Goal: Task Accomplishment & Management: Manage account settings

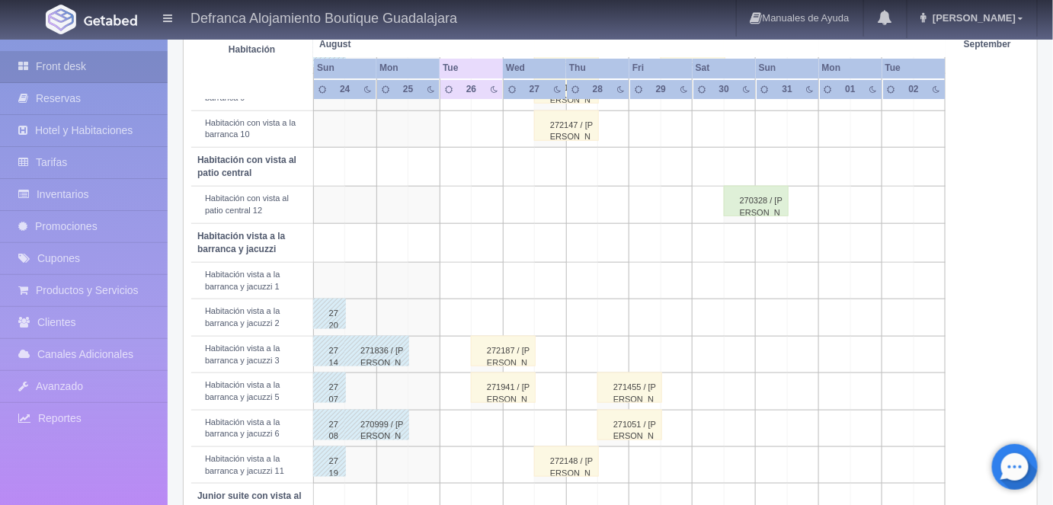
scroll to position [438, 0]
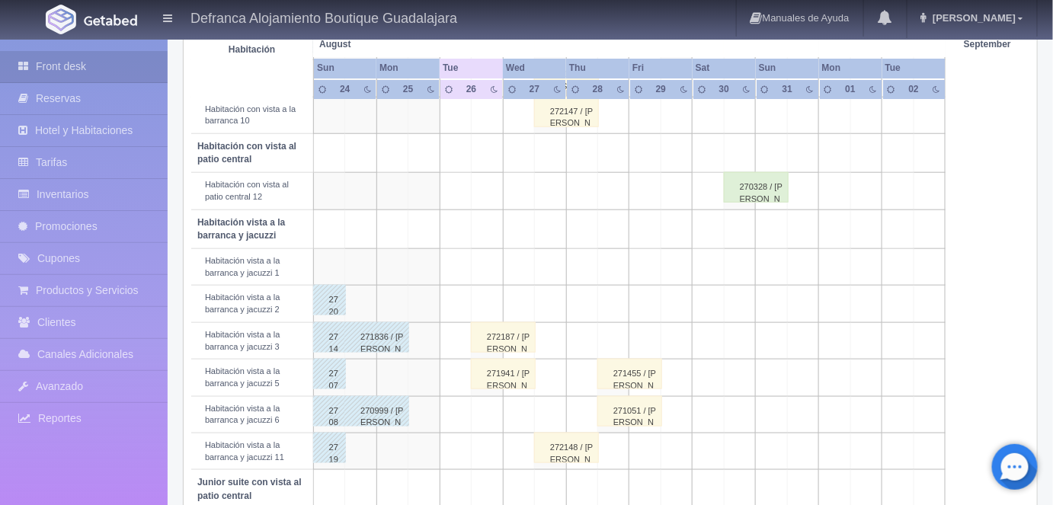
click at [511, 338] on div "272187 / LUCILA FLORES" at bounding box center [503, 337] width 65 height 30
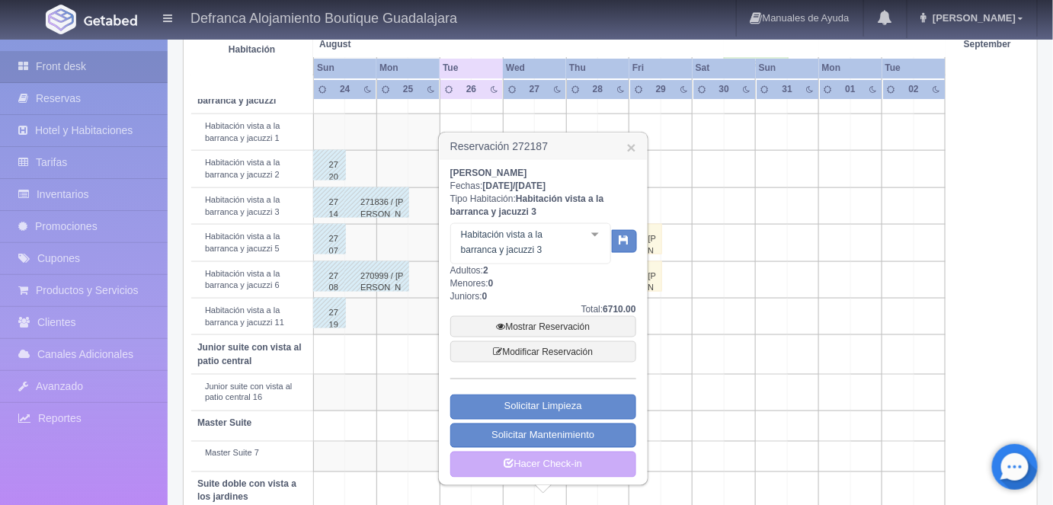
scroll to position [574, 0]
click at [534, 324] on link "Mostrar Reservación" at bounding box center [543, 325] width 186 height 21
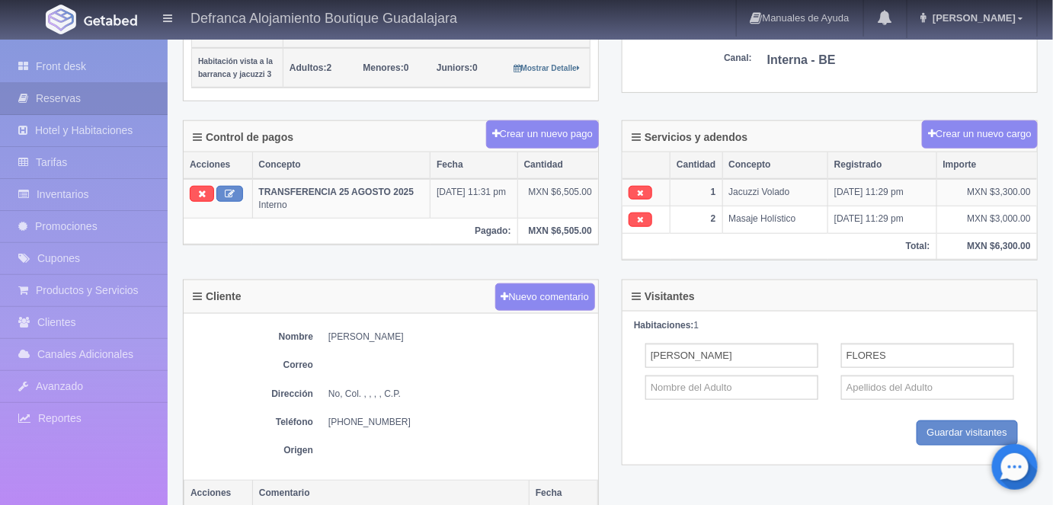
scroll to position [372, 0]
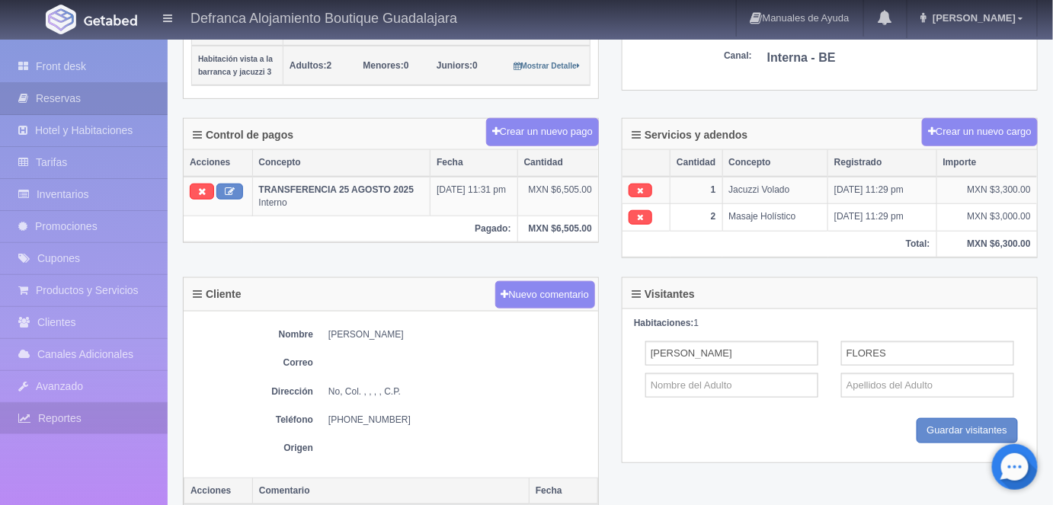
click at [24, 403] on link "Reportes" at bounding box center [84, 418] width 168 height 31
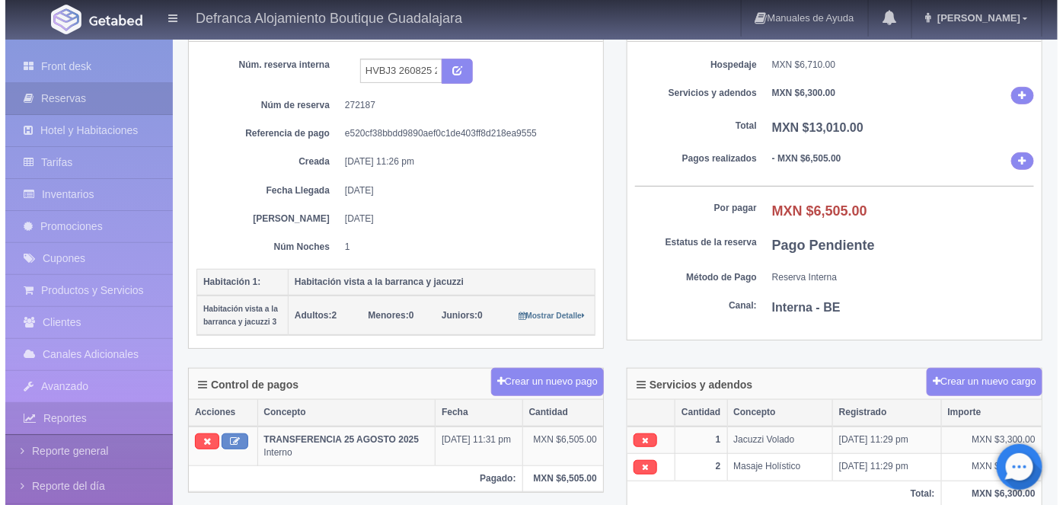
scroll to position [121, 0]
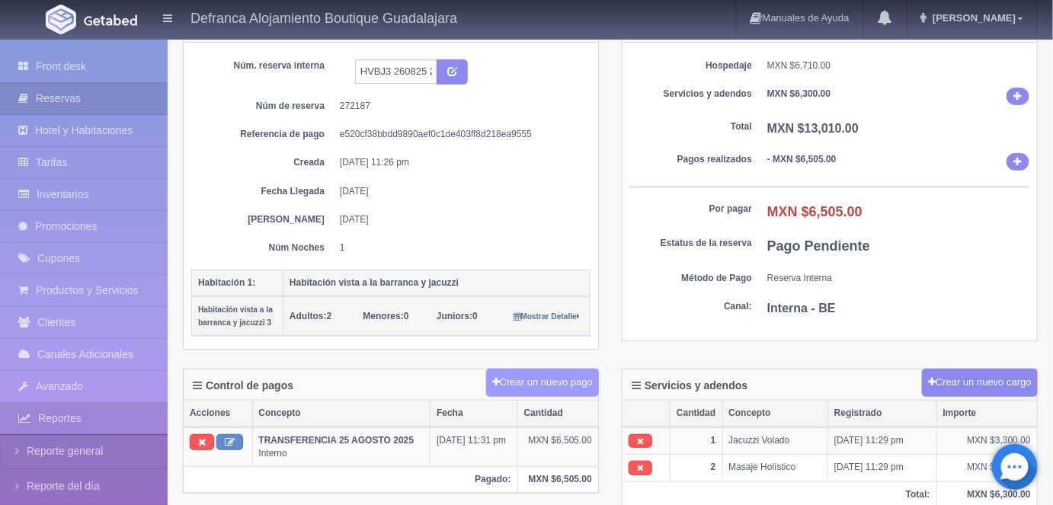
click at [546, 375] on button "Crear un nuevo pago" at bounding box center [542, 383] width 113 height 28
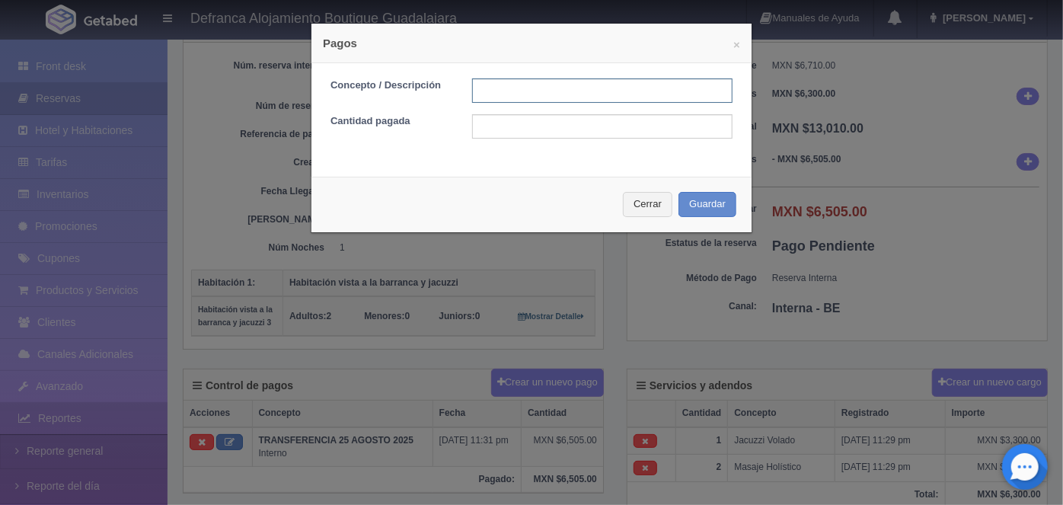
click at [535, 92] on input "text" at bounding box center [602, 90] width 260 height 24
type input "HOSPEDAJE PAGADO EN EFECTIVO"
click at [491, 129] on input "text" at bounding box center [602, 126] width 260 height 24
type input "6505.00"
click at [700, 201] on button "Guardar" at bounding box center [708, 204] width 58 height 25
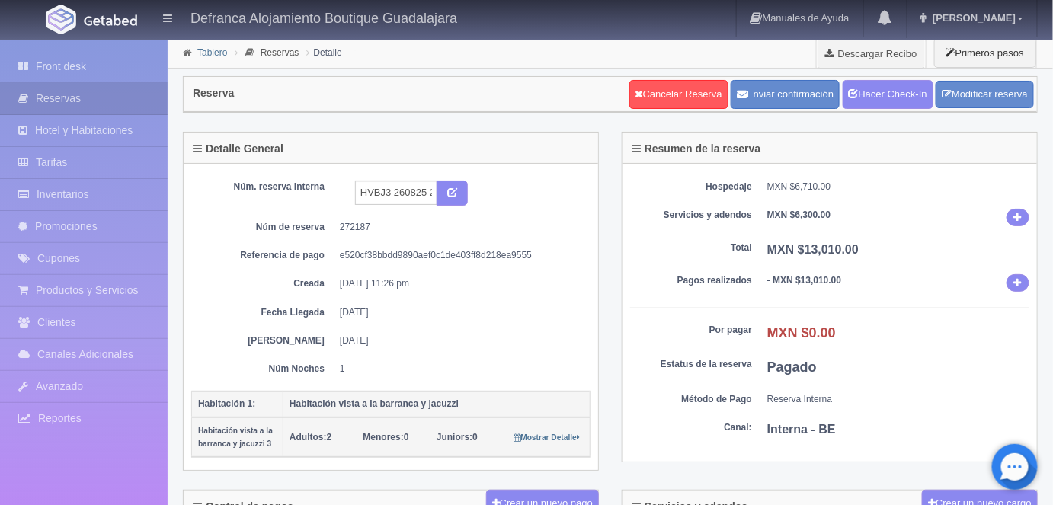
click at [209, 52] on link "Tablero" at bounding box center [212, 52] width 30 height 11
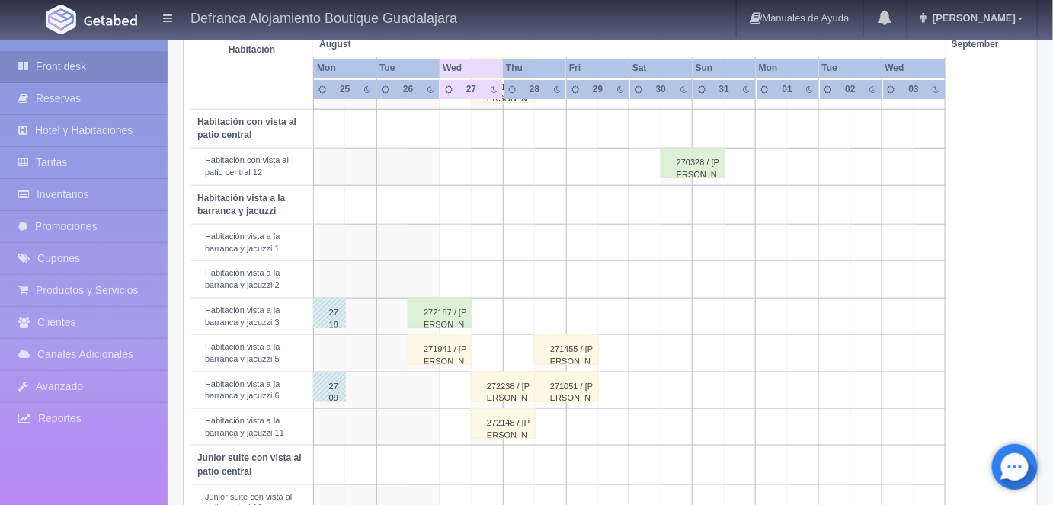
scroll to position [478, 0]
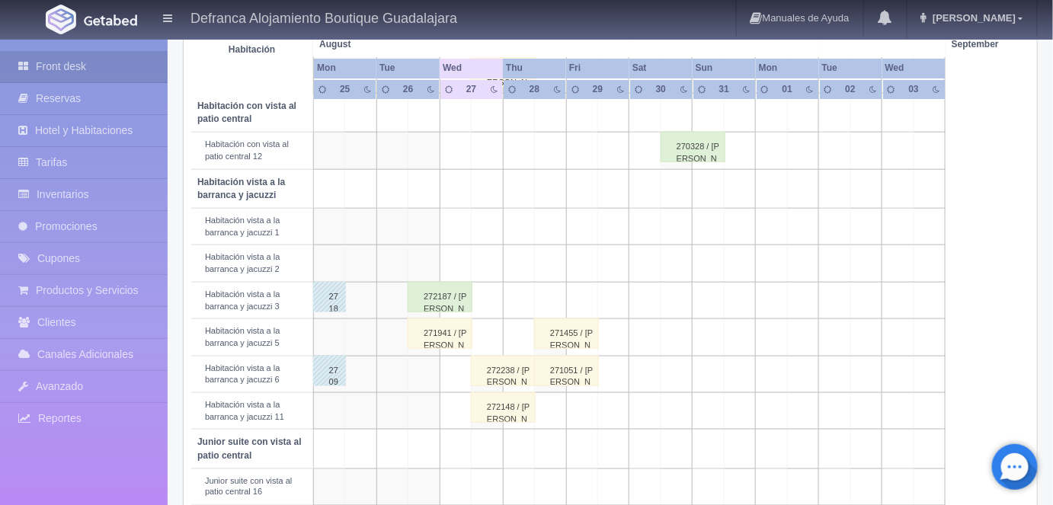
click at [444, 328] on div "271941 / [PERSON_NAME]" at bounding box center [439, 333] width 65 height 30
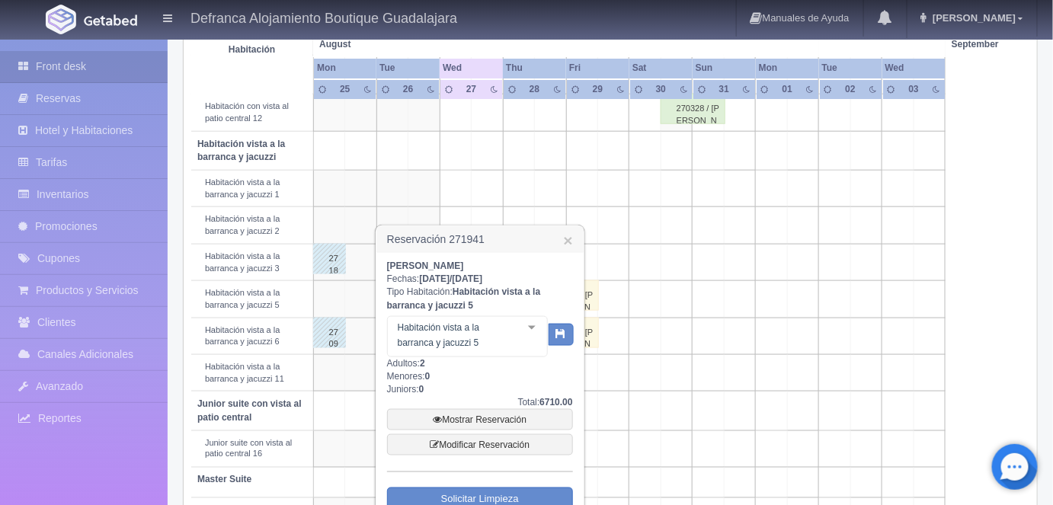
scroll to position [611, 0]
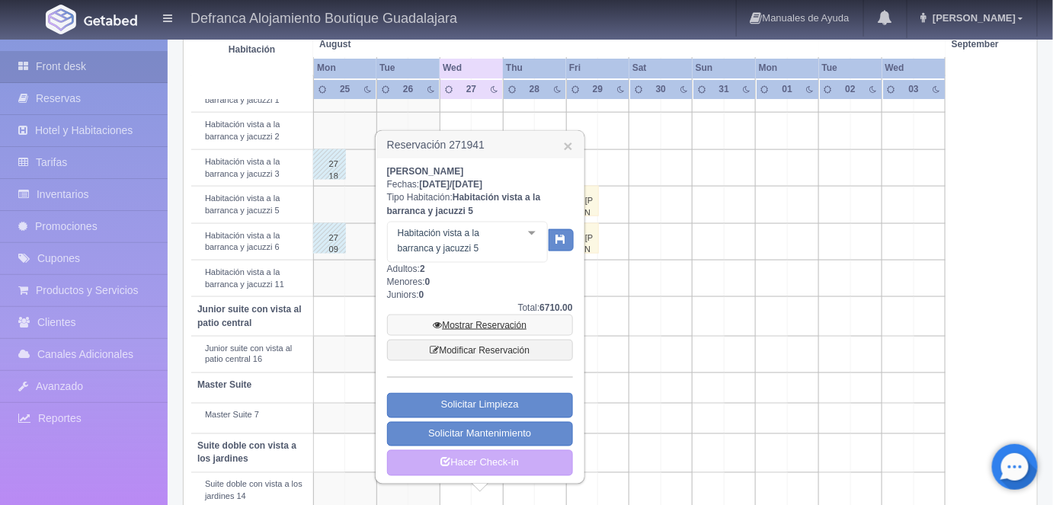
click at [479, 323] on link "Mostrar Reservación" at bounding box center [480, 325] width 186 height 21
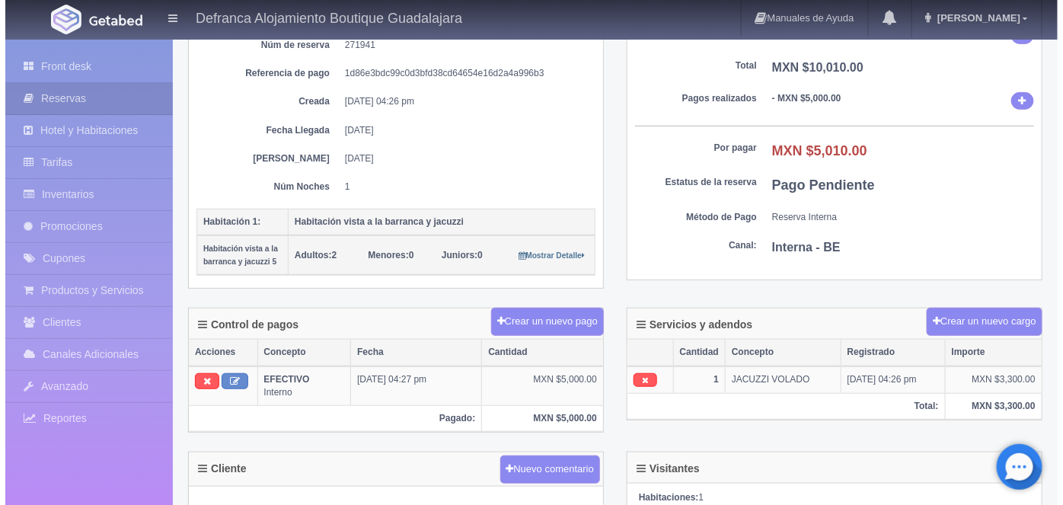
scroll to position [183, 0]
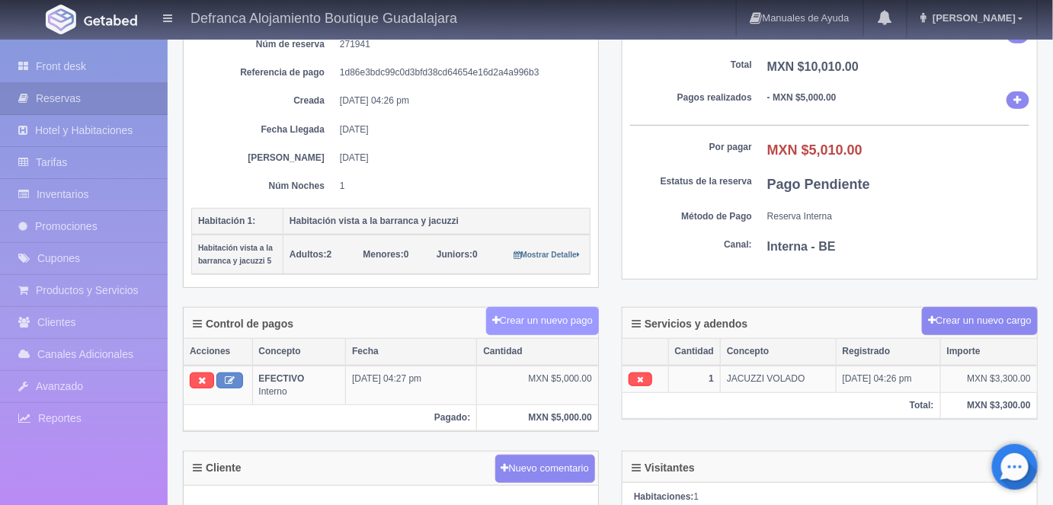
click at [535, 315] on button "Crear un nuevo pago" at bounding box center [542, 321] width 113 height 28
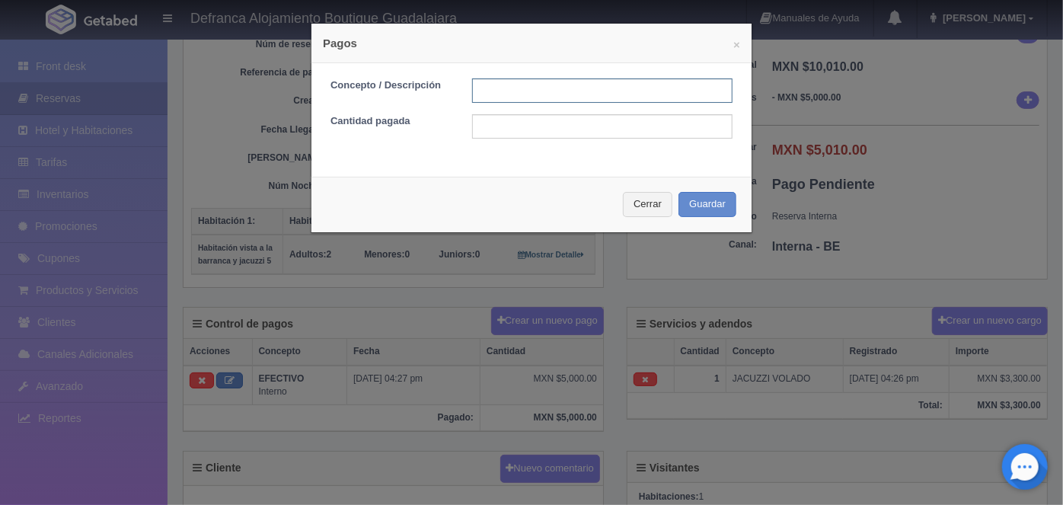
click at [494, 89] on input "text" at bounding box center [602, 90] width 260 height 24
type input "HOSPEDAJE PAGADO CON TARJETA"
click at [496, 126] on input "text" at bounding box center [602, 126] width 260 height 24
type input "5010.00"
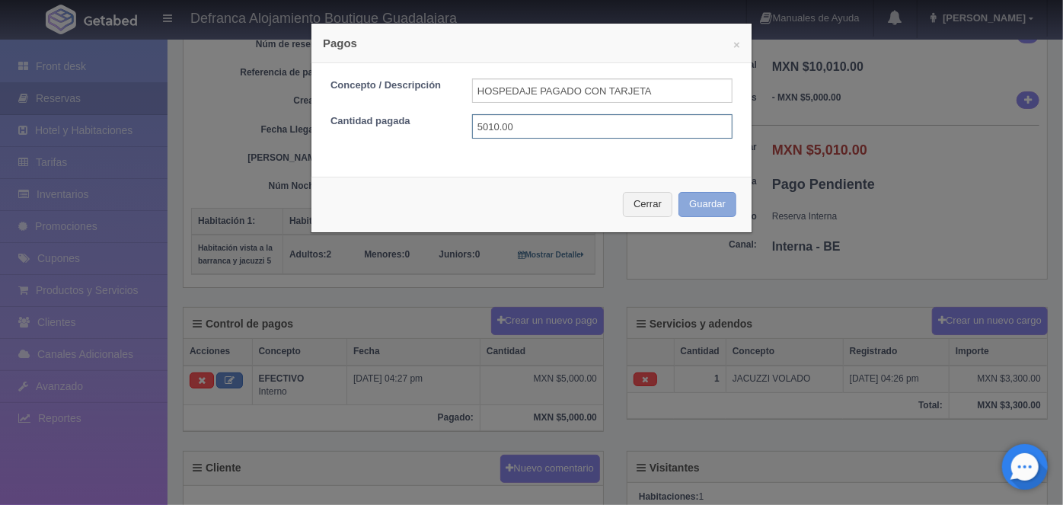
click at [696, 203] on button "Guardar" at bounding box center [708, 204] width 58 height 25
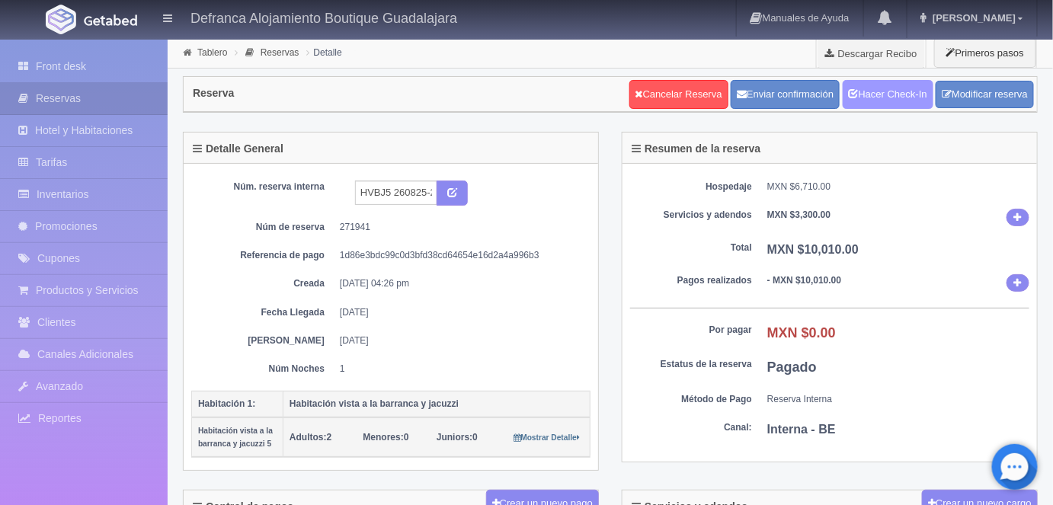
click at [885, 94] on link "Hacer Check-In" at bounding box center [887, 94] width 91 height 29
click at [209, 53] on link "Tablero" at bounding box center [212, 52] width 30 height 11
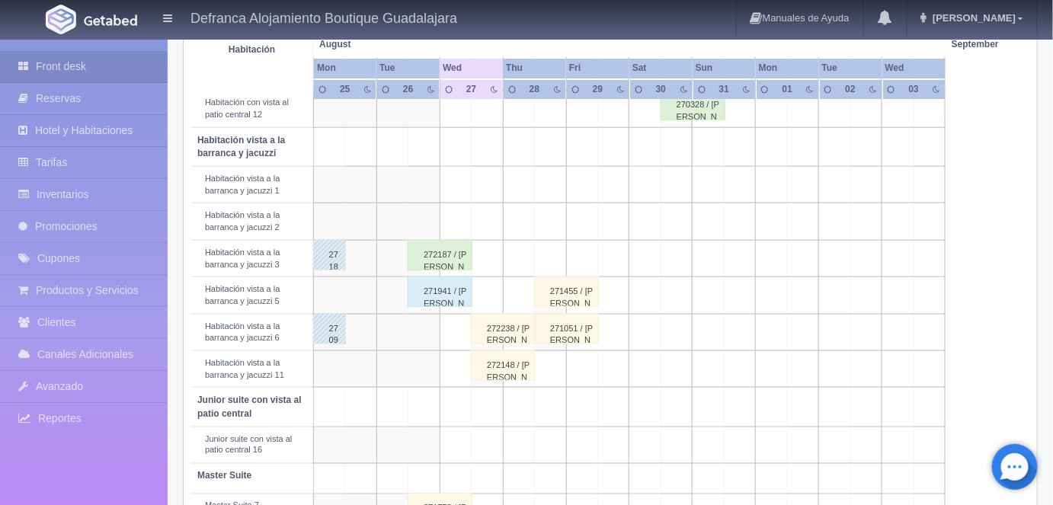
scroll to position [530, 0]
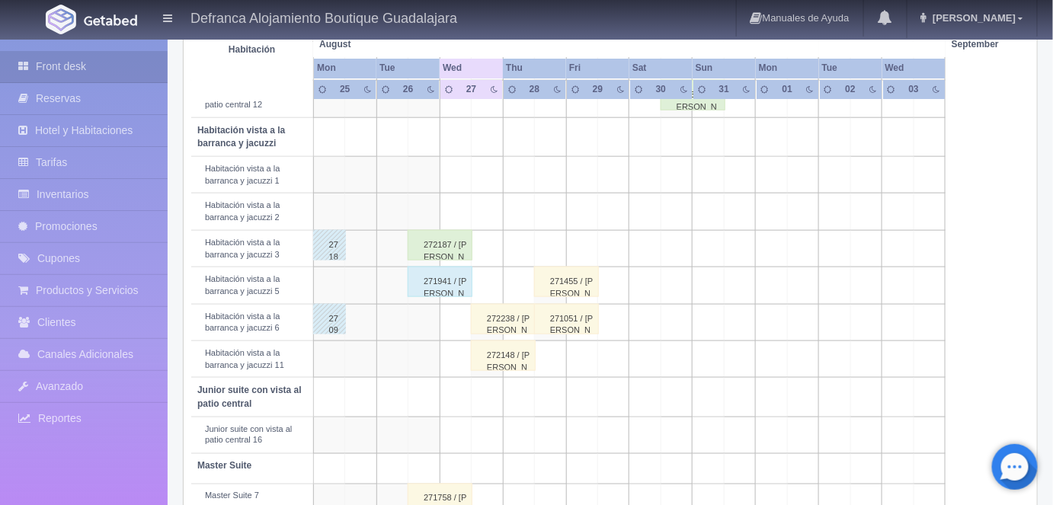
click at [440, 239] on div "272187 / LUCILA FLORES" at bounding box center [439, 245] width 65 height 30
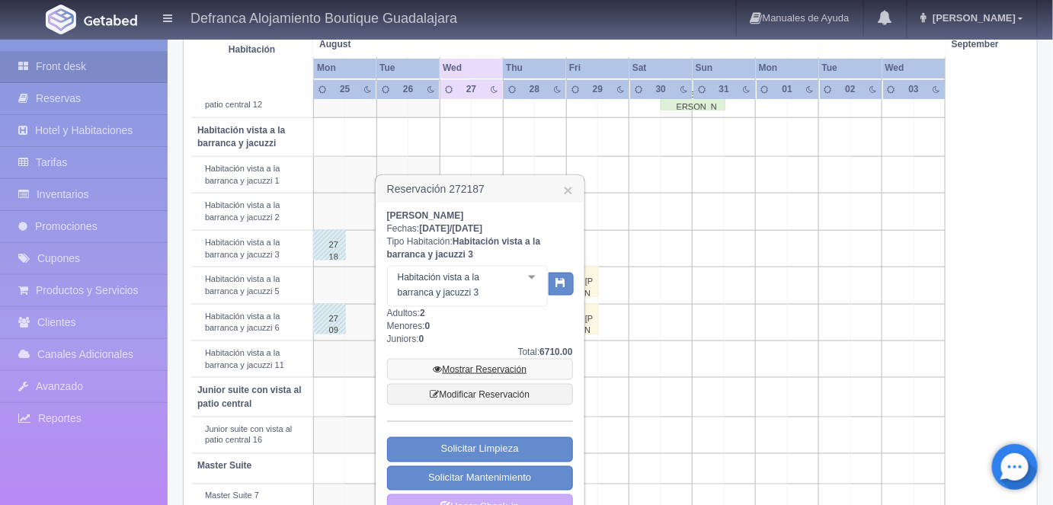
click at [469, 369] on link "Mostrar Reservación" at bounding box center [480, 369] width 186 height 21
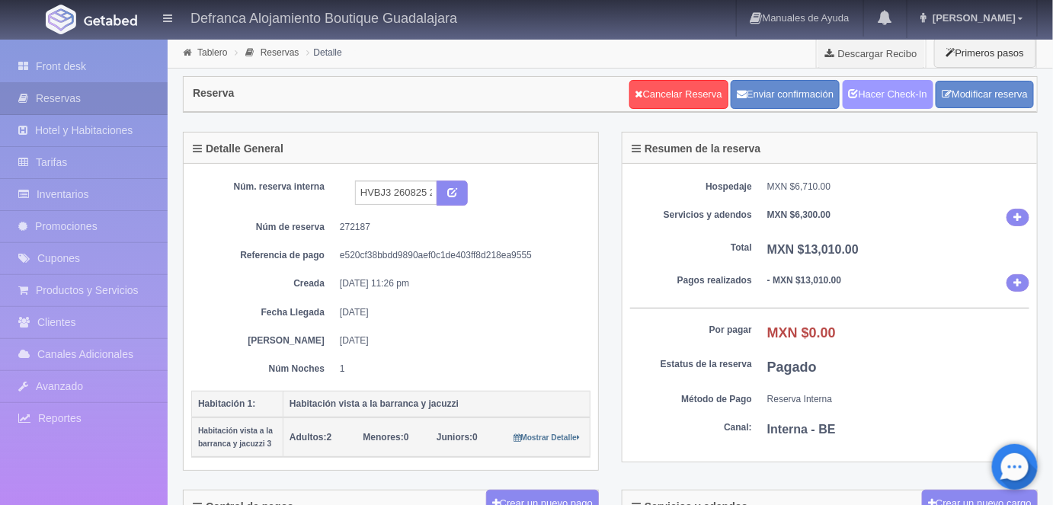
click at [884, 93] on link "Hacer Check-In" at bounding box center [887, 94] width 91 height 29
click at [207, 54] on link "Tablero" at bounding box center [212, 52] width 30 height 11
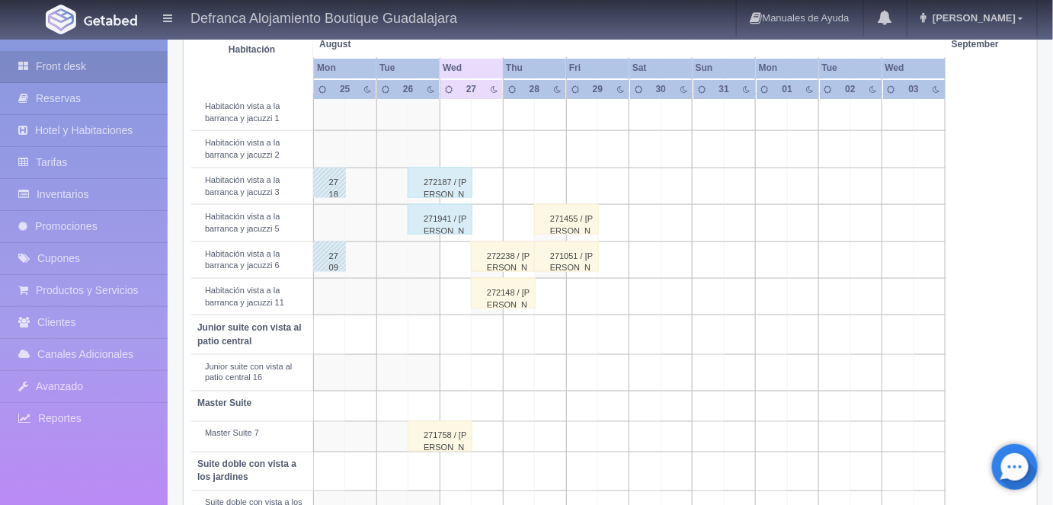
scroll to position [593, 0]
click at [439, 428] on div "271758 / [PERSON_NAME]" at bounding box center [439, 436] width 65 height 30
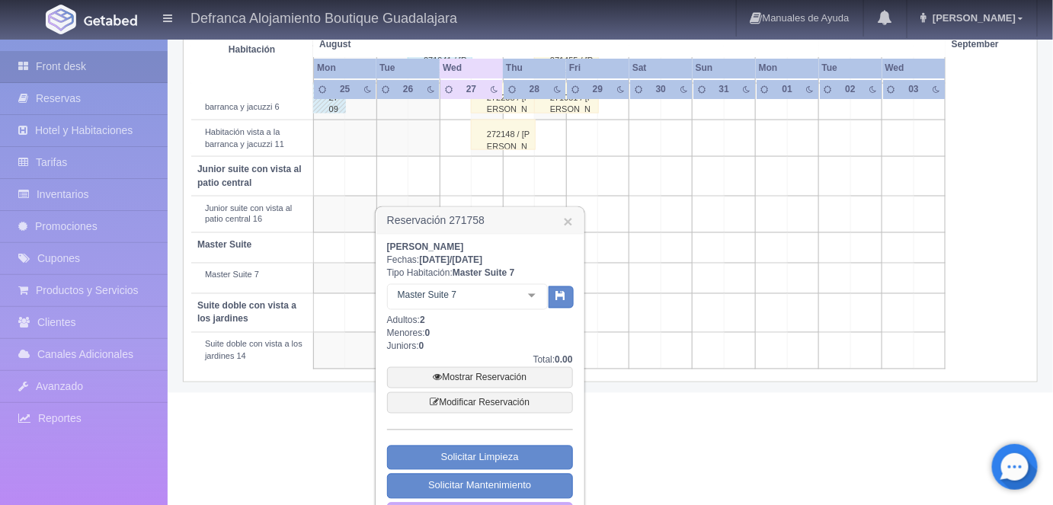
scroll to position [781, 0]
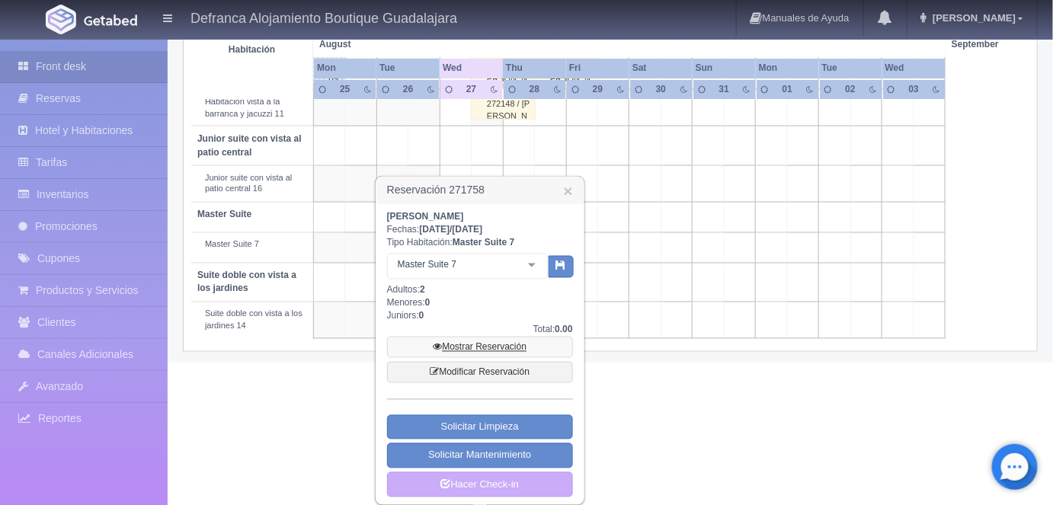
click at [478, 345] on link "Mostrar Reservación" at bounding box center [480, 347] width 186 height 21
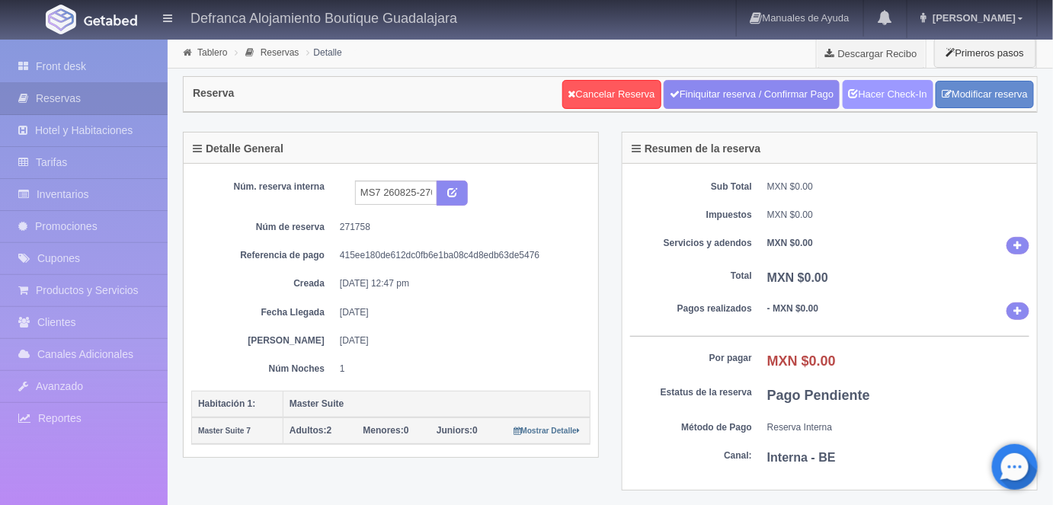
click at [880, 90] on link "Hacer Check-In" at bounding box center [887, 94] width 91 height 29
click at [211, 50] on link "Tablero" at bounding box center [212, 52] width 30 height 11
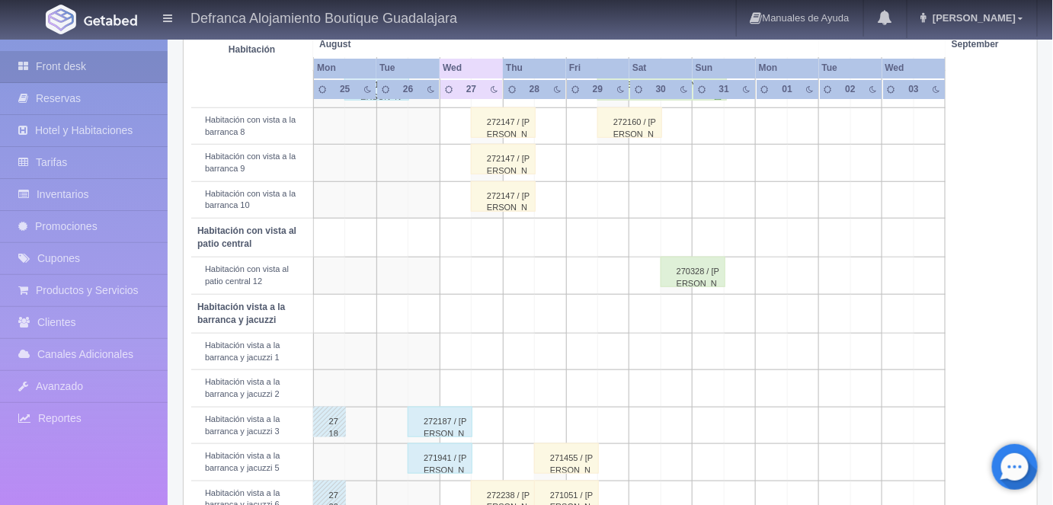
scroll to position [240, 0]
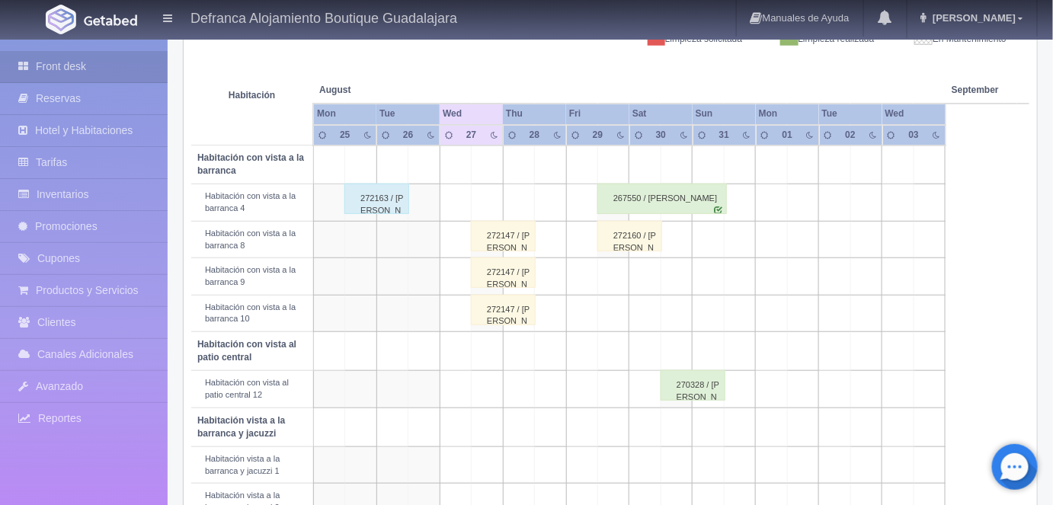
click at [430, 270] on td at bounding box center [423, 276] width 31 height 37
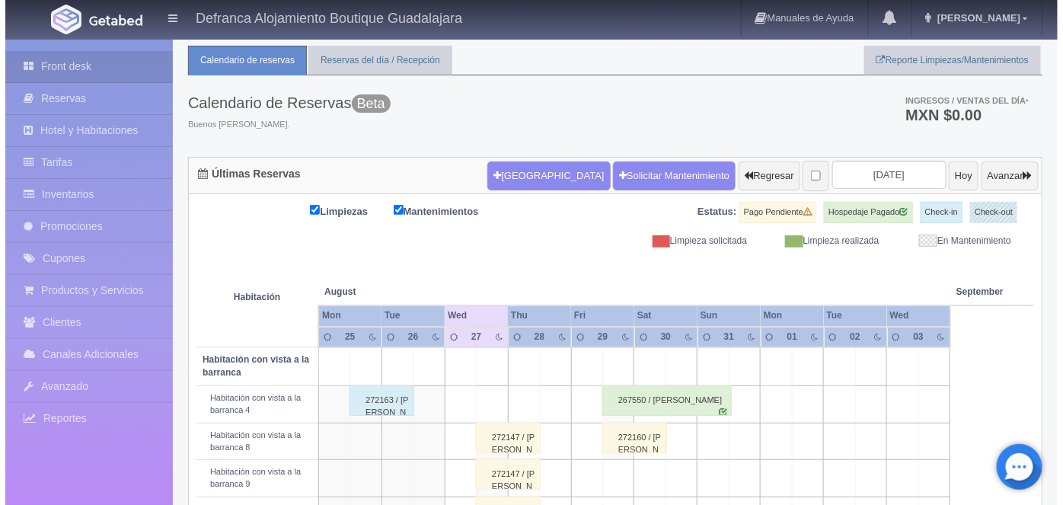
scroll to position [10, 0]
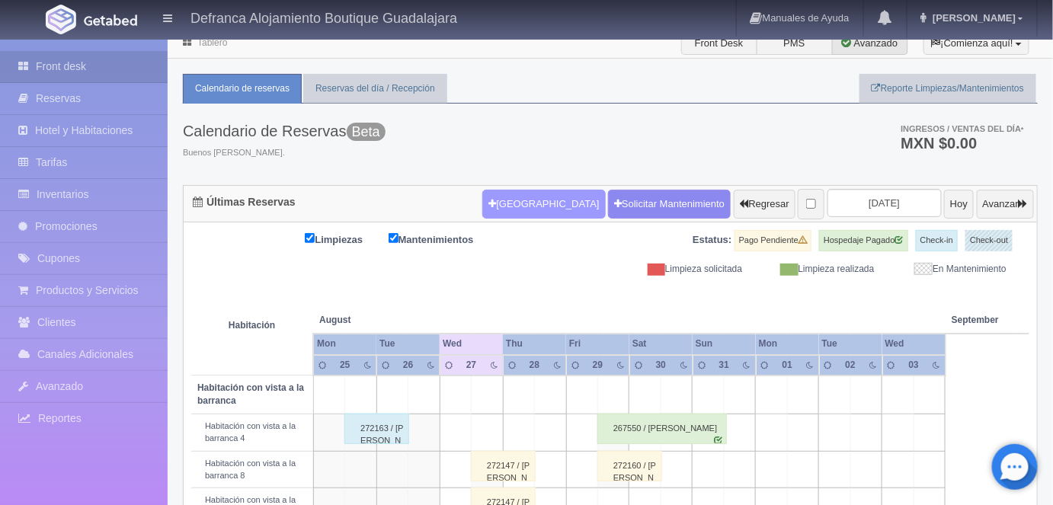
click at [506, 204] on button "Nueva Reserva" at bounding box center [543, 204] width 123 height 29
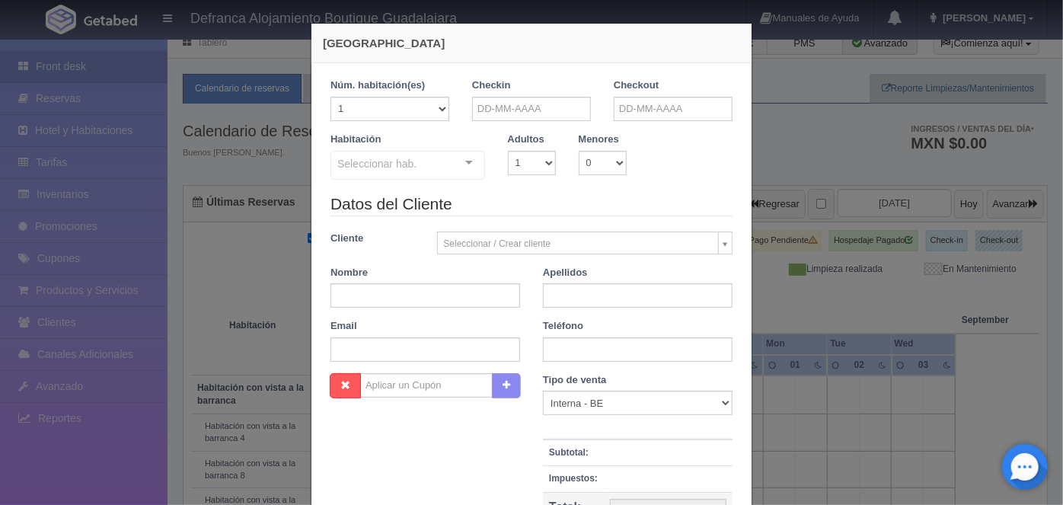
checkbox input "false"
click at [545, 162] on select "1 2 3 4 5 6 7 8 9 10" at bounding box center [532, 163] width 48 height 24
select select "2"
click at [508, 151] on select "1 2 3 4 5 6 7 8 9 10" at bounding box center [532, 163] width 48 height 24
checkbox input "false"
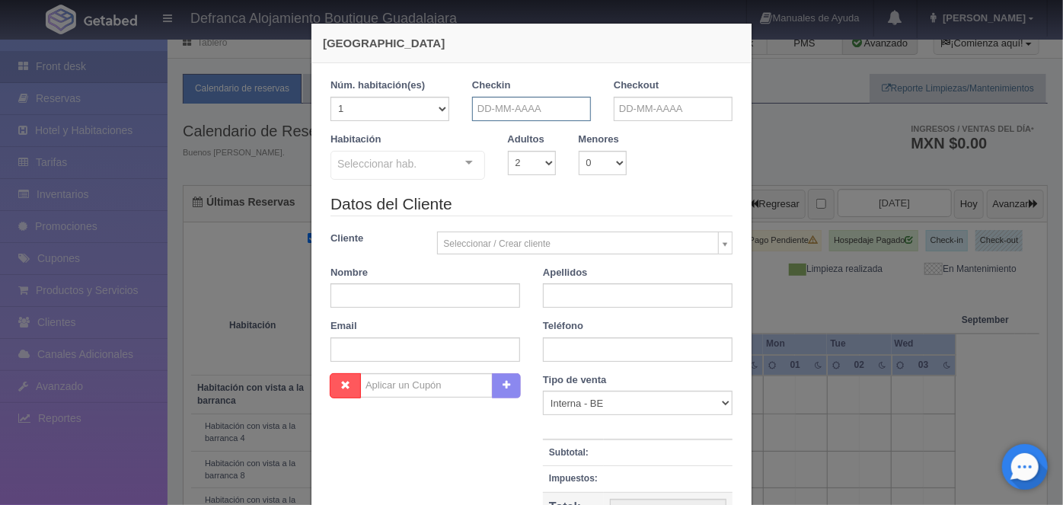
click at [479, 112] on input "text" at bounding box center [531, 109] width 119 height 24
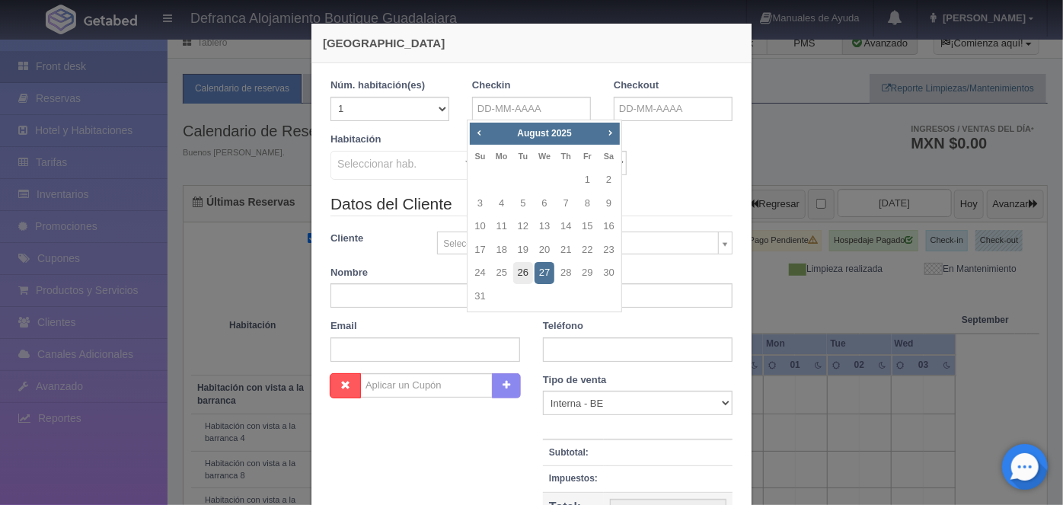
click at [522, 273] on link "26" at bounding box center [523, 273] width 20 height 22
type input "26-08-2025"
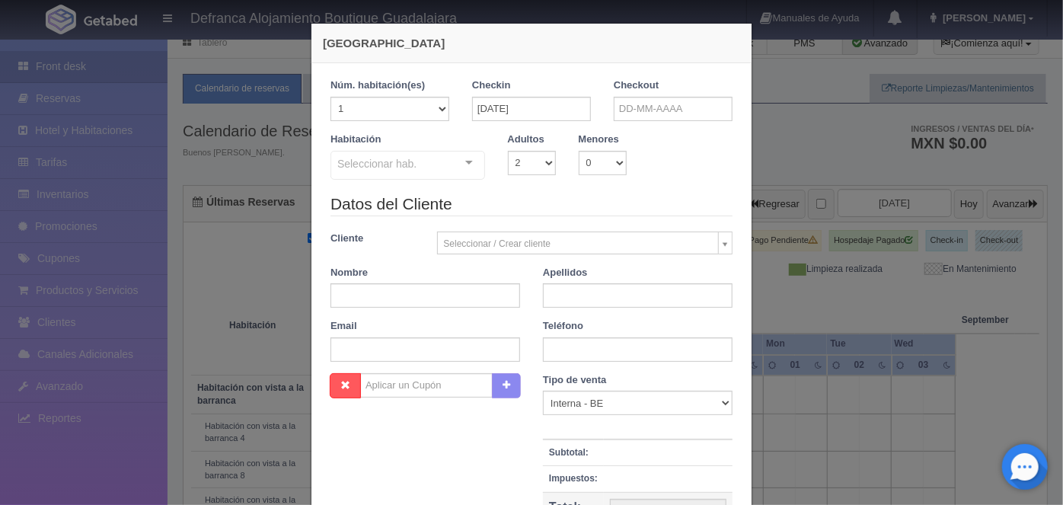
checkbox input "false"
click at [620, 103] on input "text" at bounding box center [673, 109] width 119 height 24
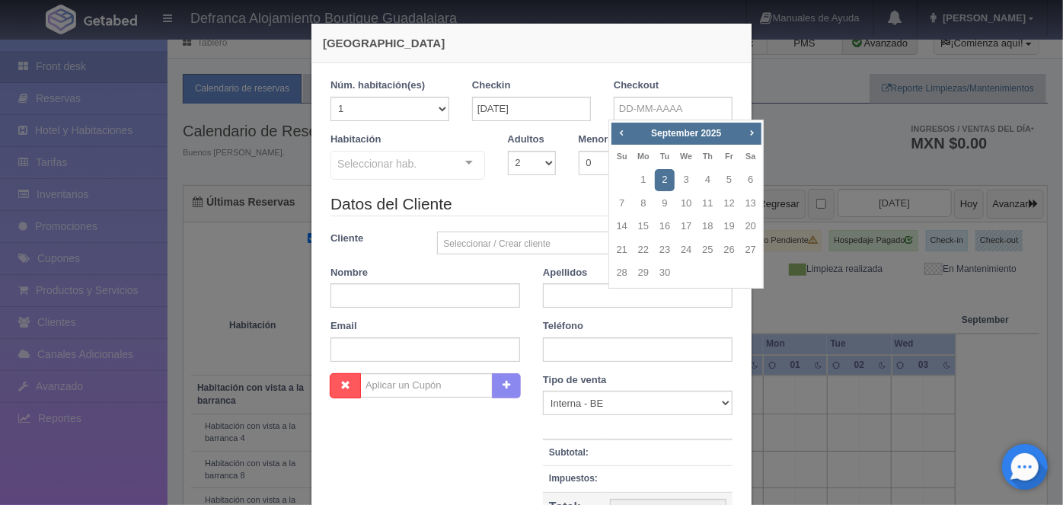
click at [625, 136] on span "Prev" at bounding box center [621, 132] width 12 height 12
click at [685, 275] on link "27" at bounding box center [686, 273] width 20 height 22
type input "27-08-2025"
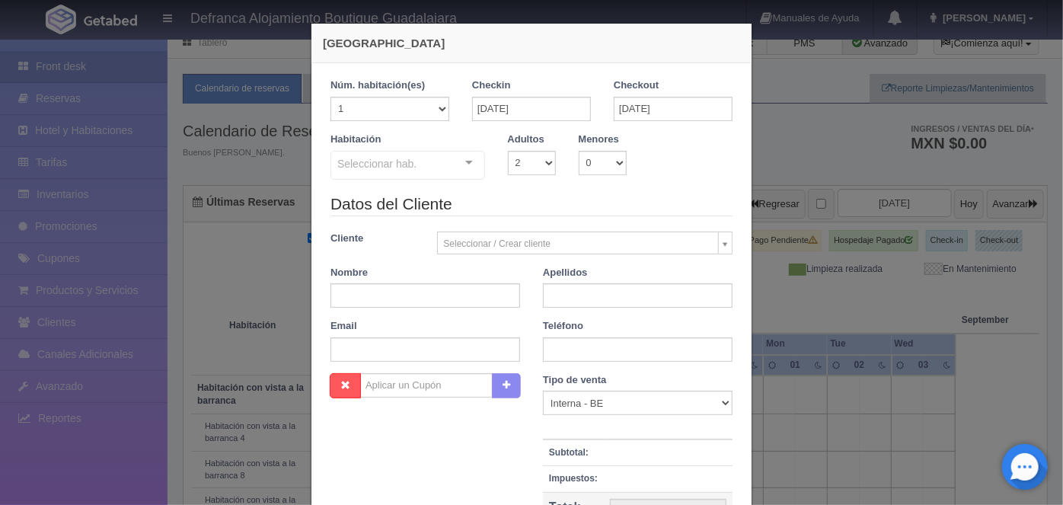
click at [461, 169] on div at bounding box center [469, 163] width 30 height 23
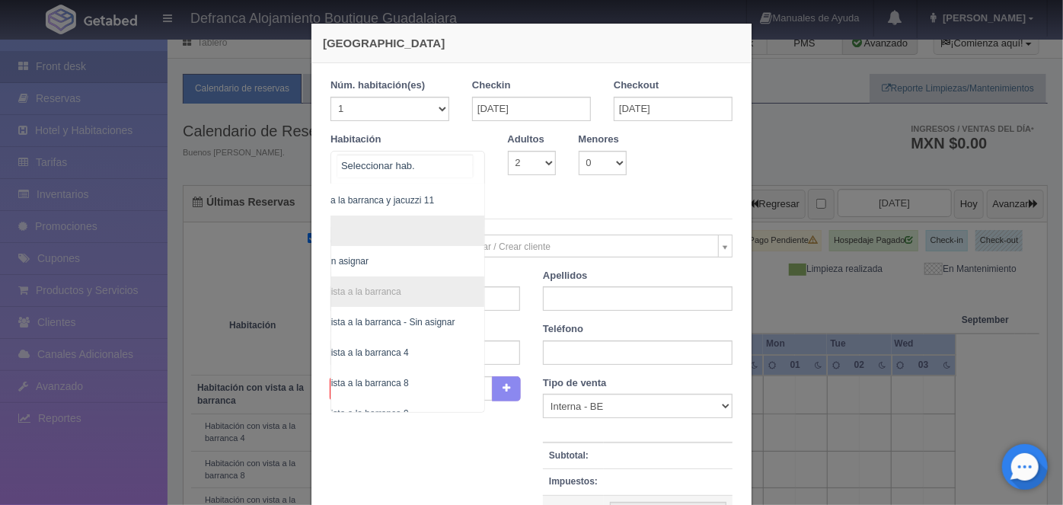
scroll to position [189, 87]
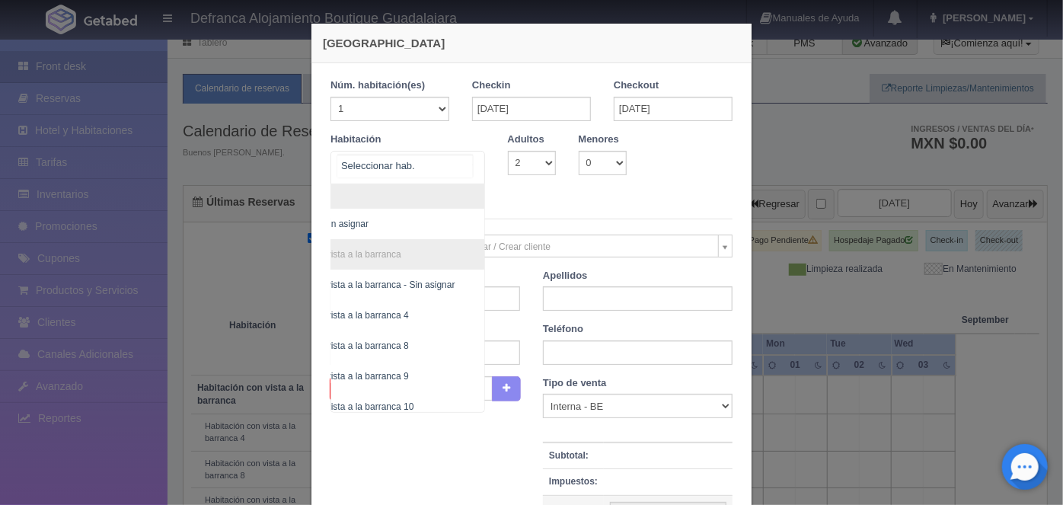
click at [379, 372] on span "Habitación con vista a la barranca 9" at bounding box center [336, 376] width 145 height 11
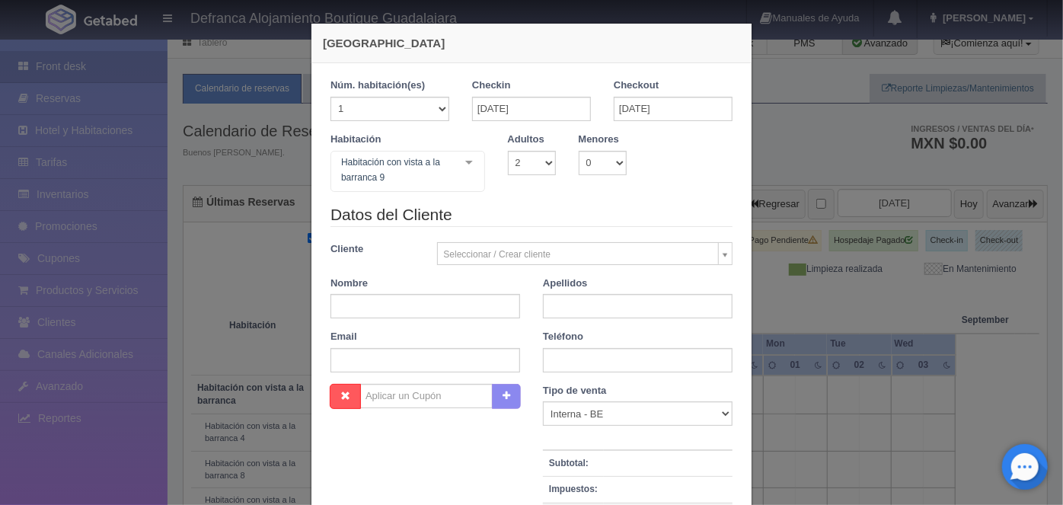
checkbox input "false"
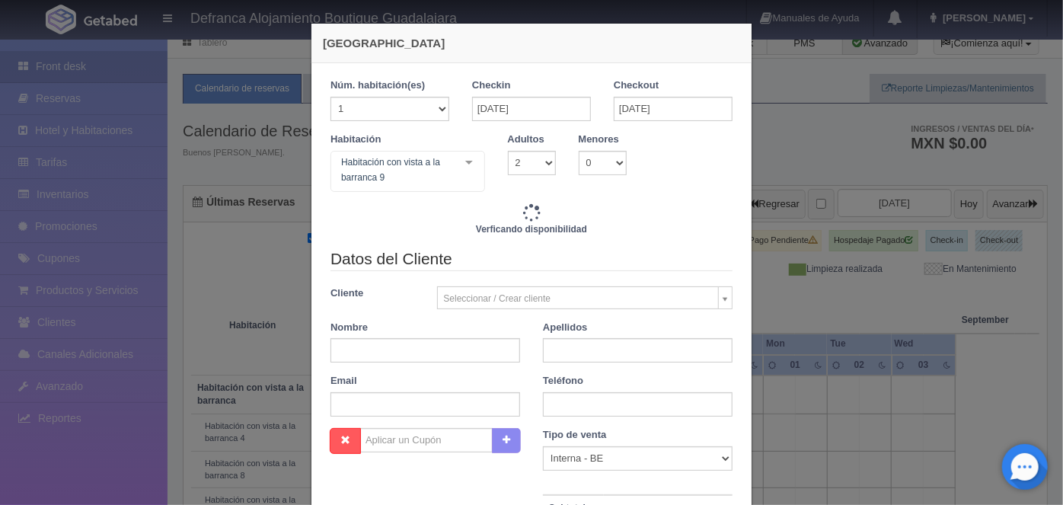
type input "6110.00"
checkbox input "false"
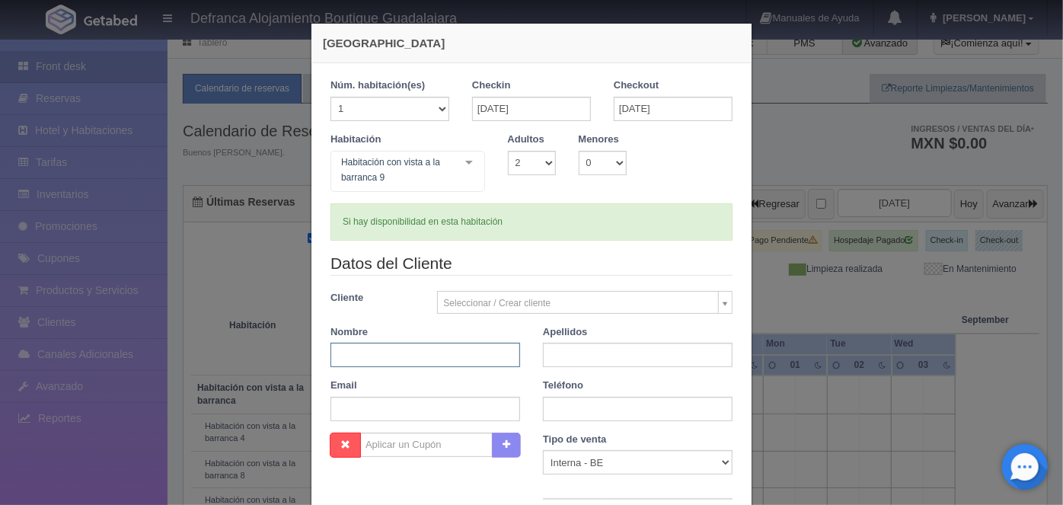
click at [334, 354] on input "text" at bounding box center [426, 355] width 190 height 24
type input "SRA. SOFIA"
click at [559, 351] on input "text" at bounding box center [638, 355] width 190 height 24
type input "JIMENEZ DE MARTINEZ"
click at [564, 403] on input "text" at bounding box center [638, 409] width 190 height 24
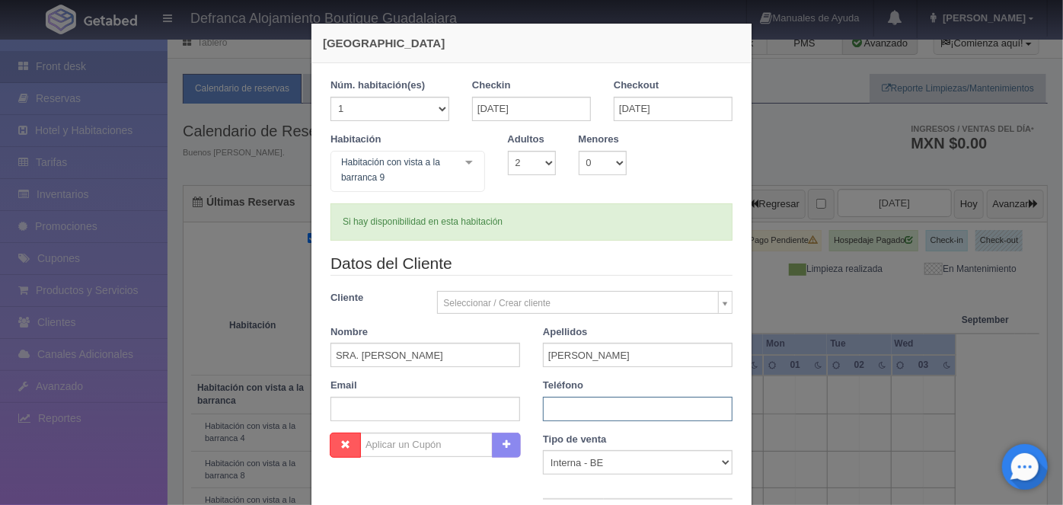
type input "3336-16-0431"
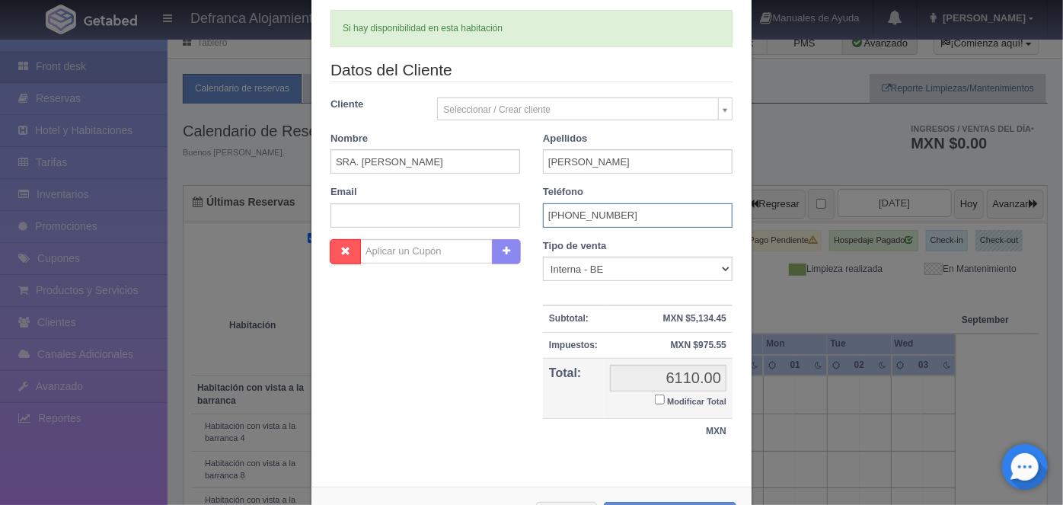
scroll to position [197, 0]
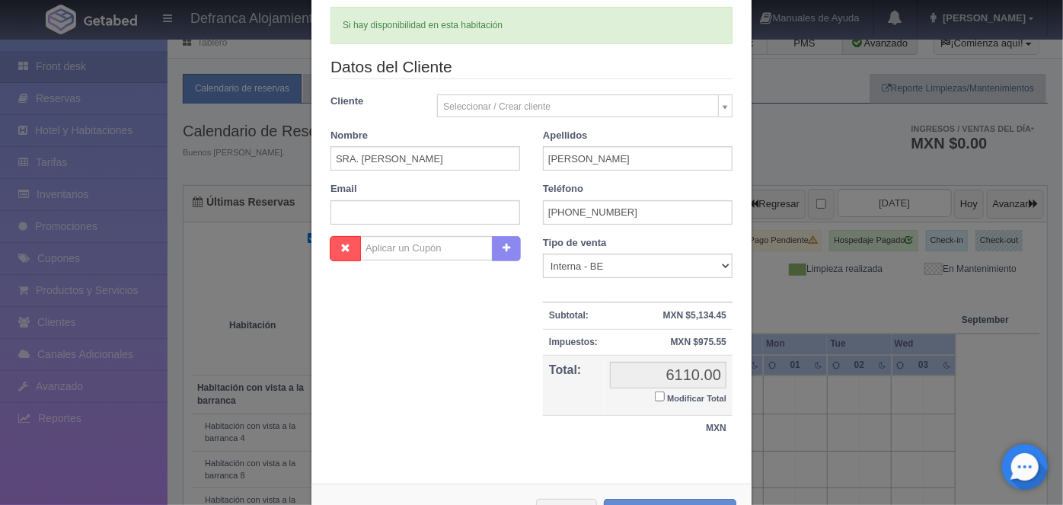
click at [655, 392] on input "Modificar Total" at bounding box center [660, 396] width 10 height 10
checkbox input "true"
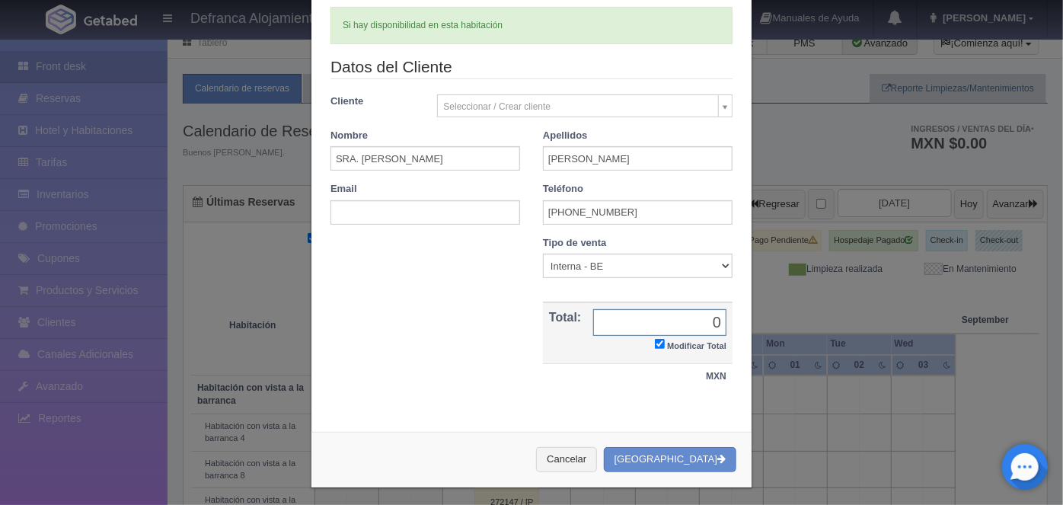
type input "0.00"
click at [676, 454] on button "Crear Reserva" at bounding box center [670, 459] width 133 height 25
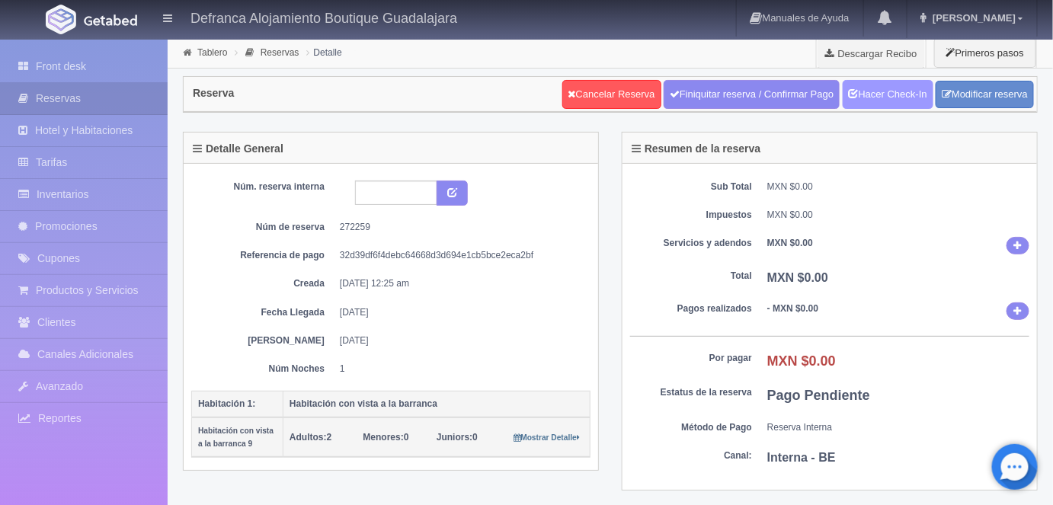
click at [871, 103] on link "Hacer Check-In" at bounding box center [887, 94] width 91 height 29
click at [367, 195] on input "text" at bounding box center [396, 193] width 82 height 24
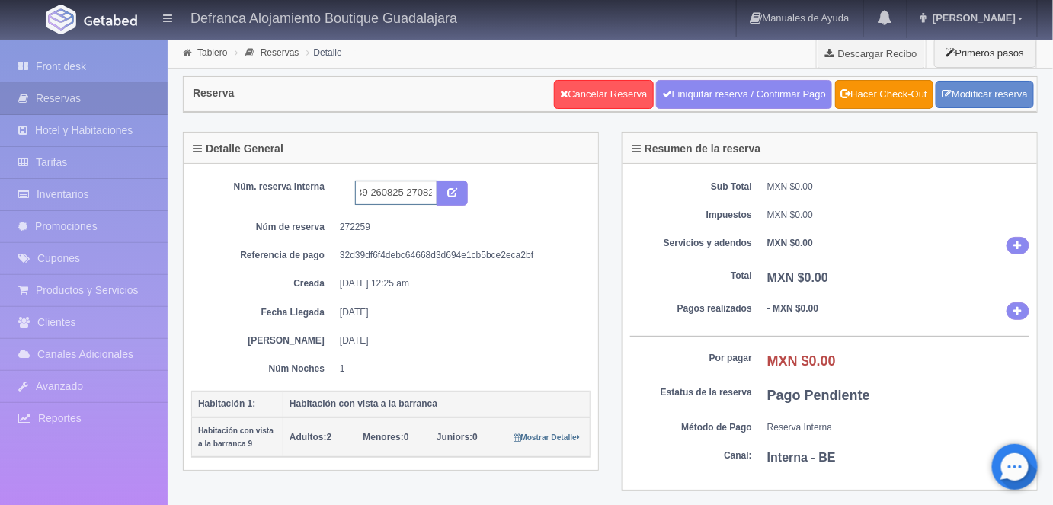
scroll to position [0, 24]
type input "HVB9 260825 270825"
click at [455, 187] on icon "submit" at bounding box center [452, 192] width 10 height 10
click at [211, 53] on link "Tablero" at bounding box center [212, 52] width 30 height 11
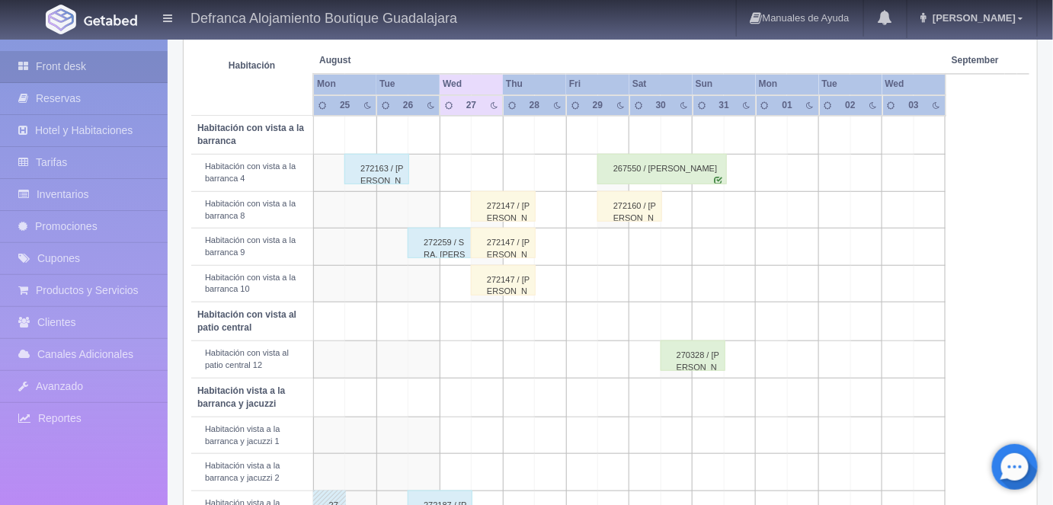
scroll to position [275, 0]
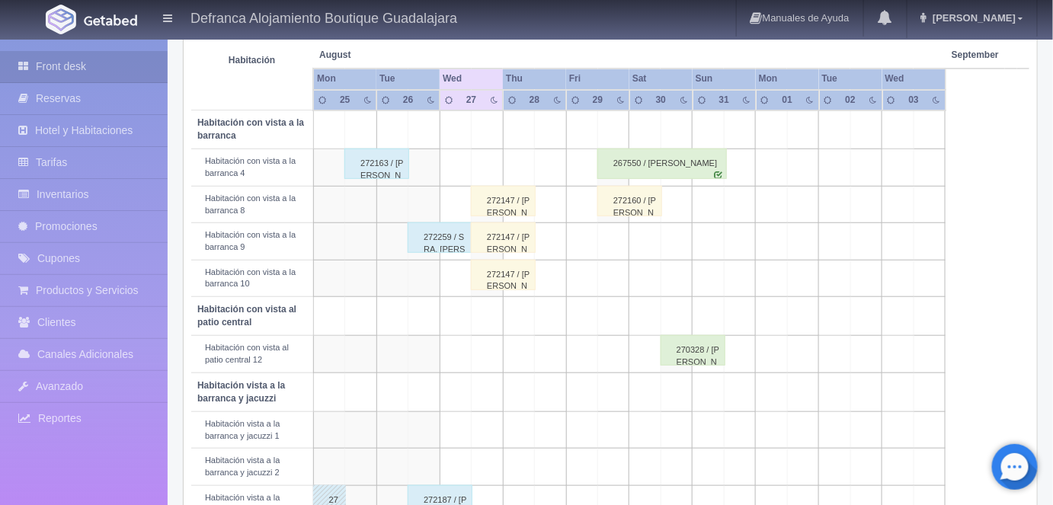
click at [378, 158] on div "272163 / [PERSON_NAME]" at bounding box center [376, 164] width 65 height 30
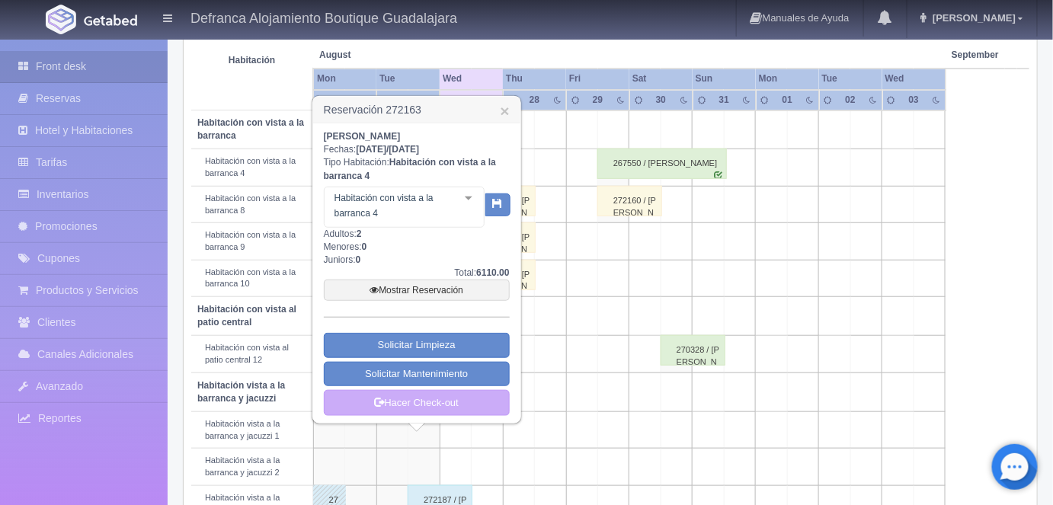
click at [411, 289] on link "Mostrar Reservación" at bounding box center [417, 290] width 186 height 21
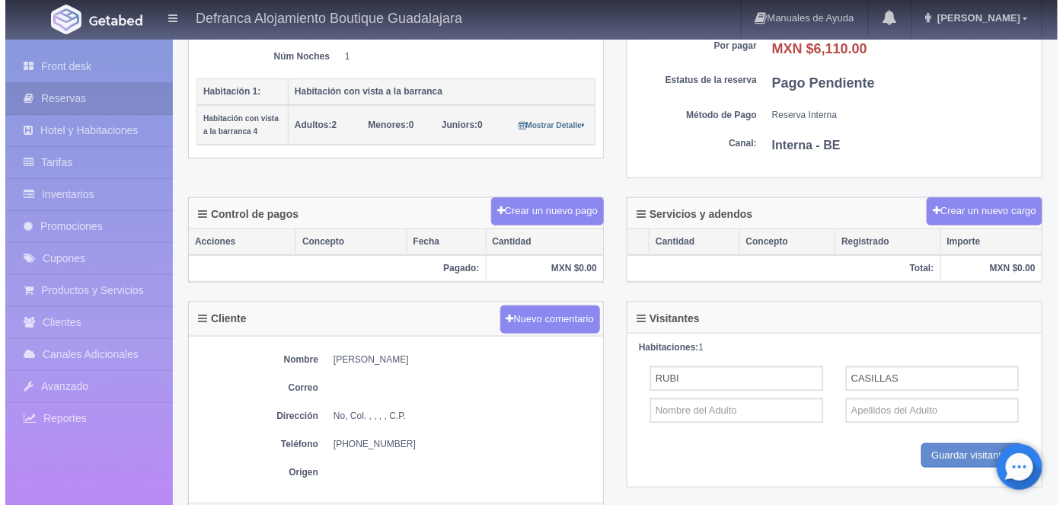
scroll to position [235, 0]
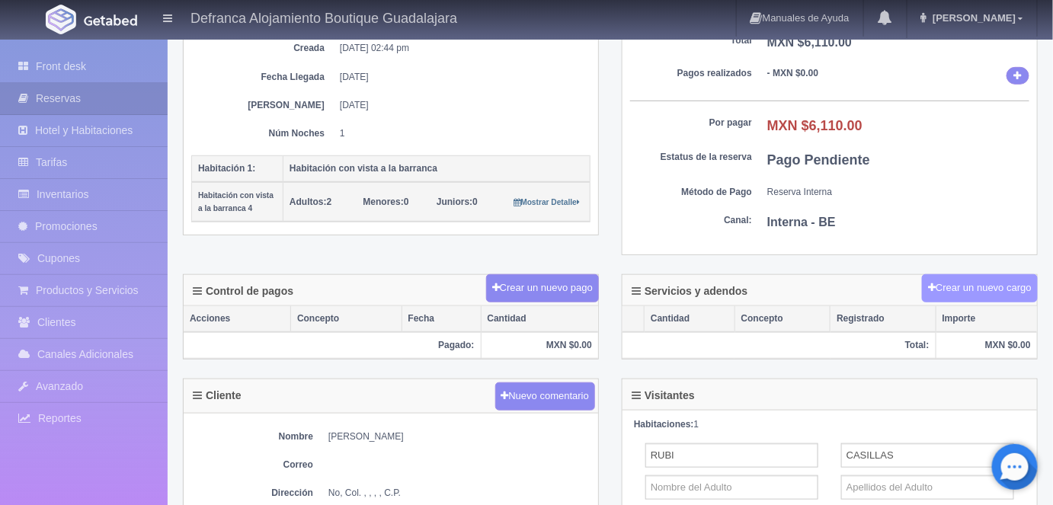
click at [957, 282] on button "Crear un nuevo cargo" at bounding box center [980, 288] width 116 height 28
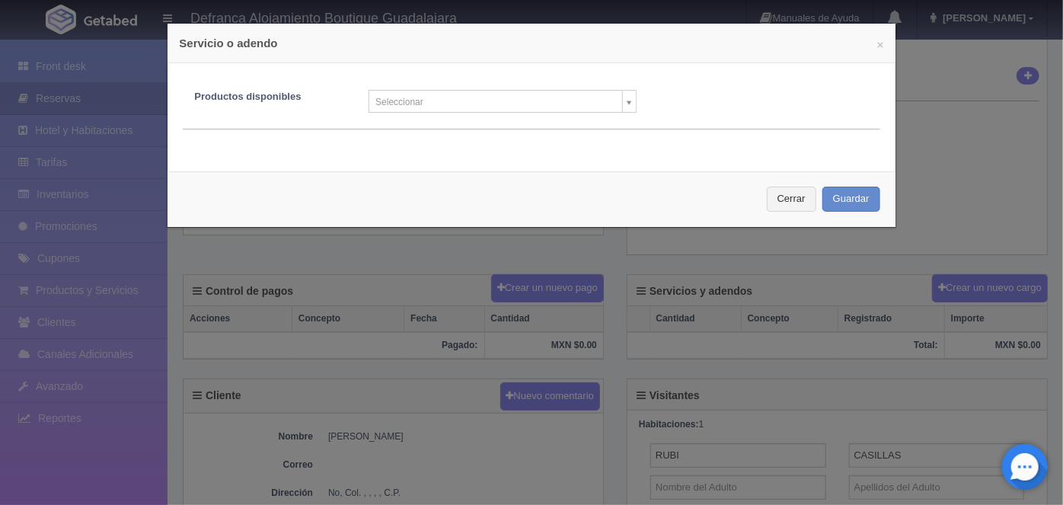
click at [618, 105] on body "Defranca Alojamiento Boutique Guadalajara Manuales de Ayuda Actualizaciones rec…" at bounding box center [531, 303] width 1063 height 1001
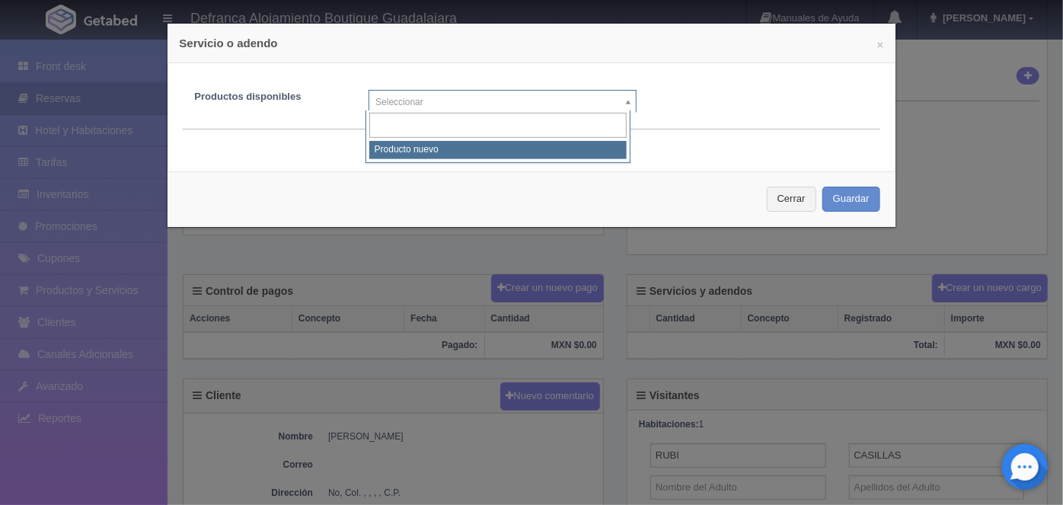
select select "0"
type input "1"
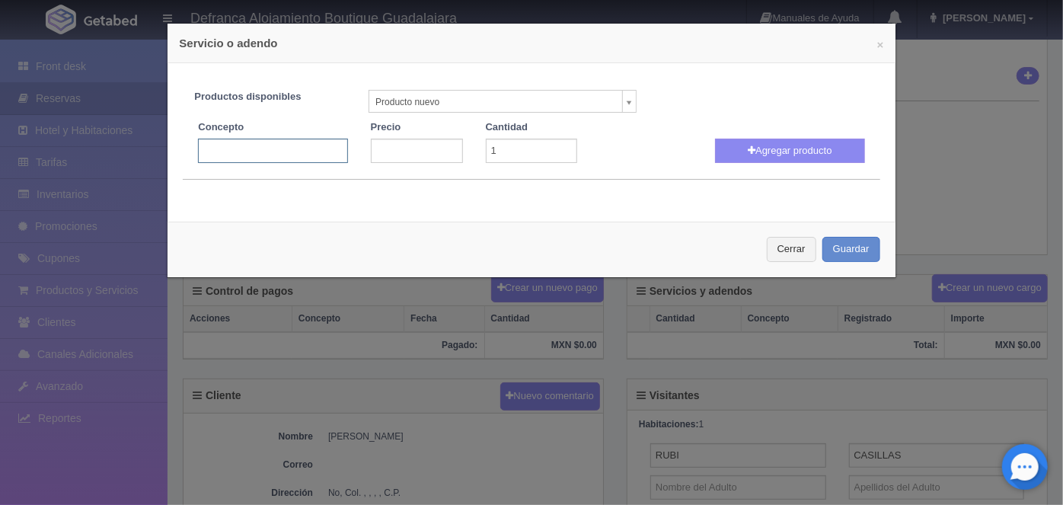
click at [222, 152] on input "text" at bounding box center [272, 151] width 149 height 24
type input "Masaje Holístico"
click at [387, 149] on input "number" at bounding box center [417, 151] width 92 height 24
type input "1500"
click at [769, 150] on button "Agregar producto" at bounding box center [789, 151] width 149 height 24
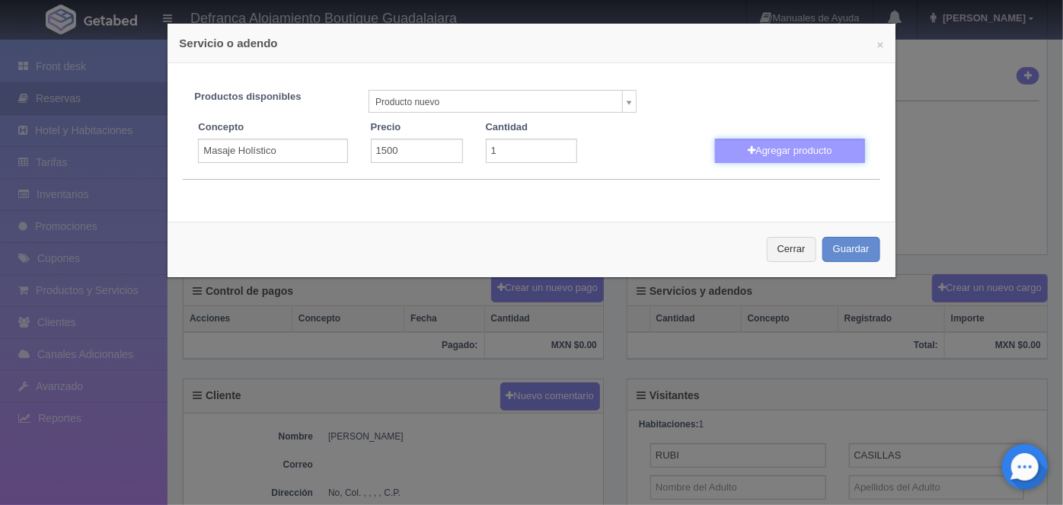
select select
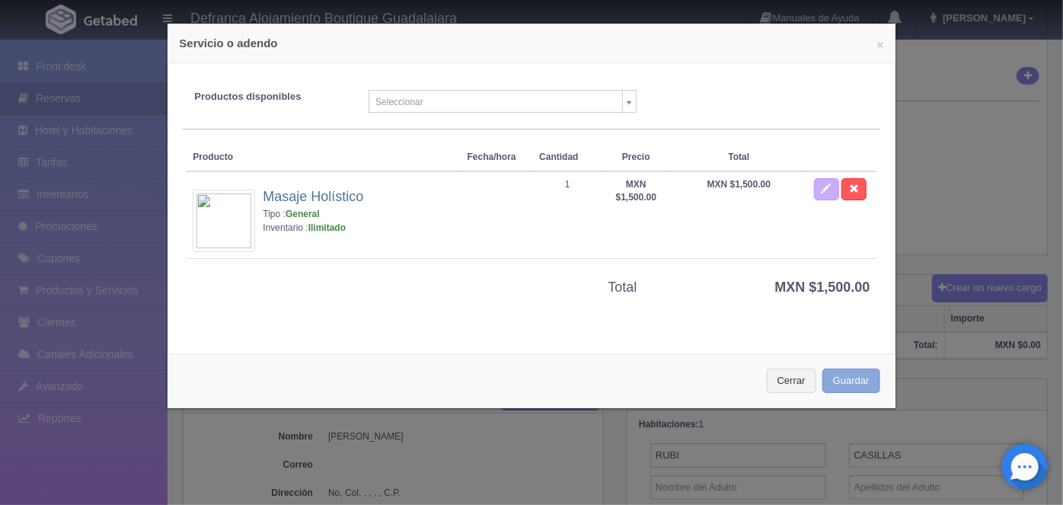
click at [830, 377] on button "Guardar" at bounding box center [852, 381] width 58 height 25
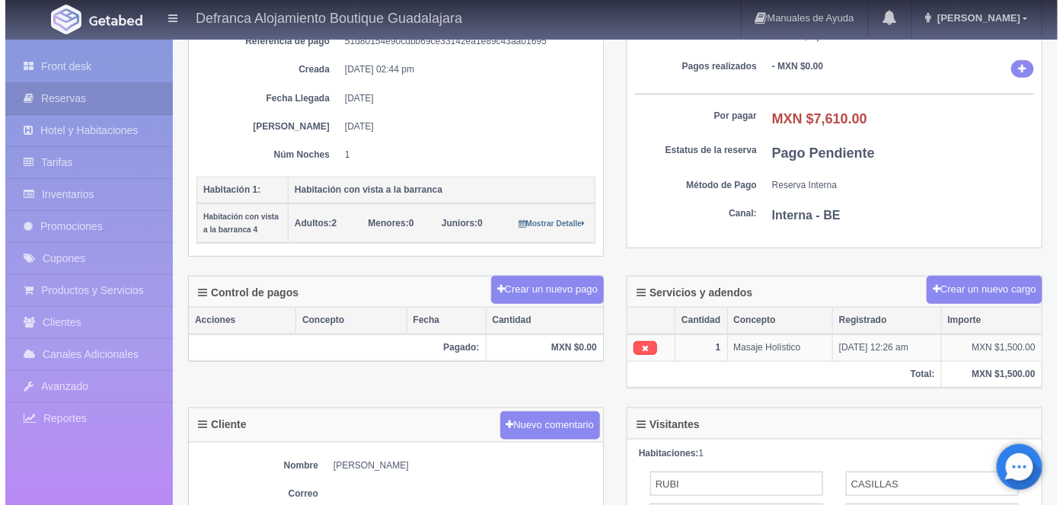
scroll to position [215, 0]
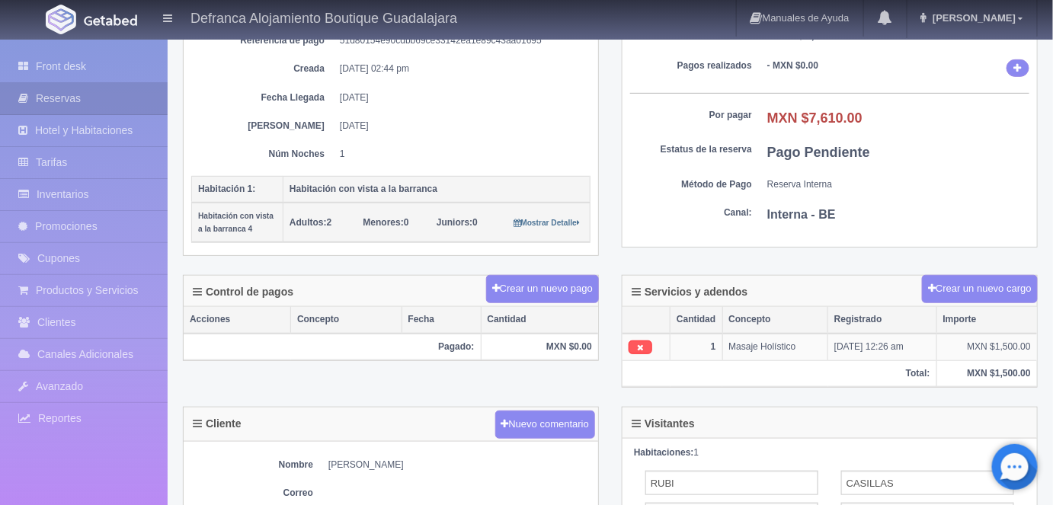
click at [545, 282] on button "Crear un nuevo pago" at bounding box center [542, 289] width 113 height 28
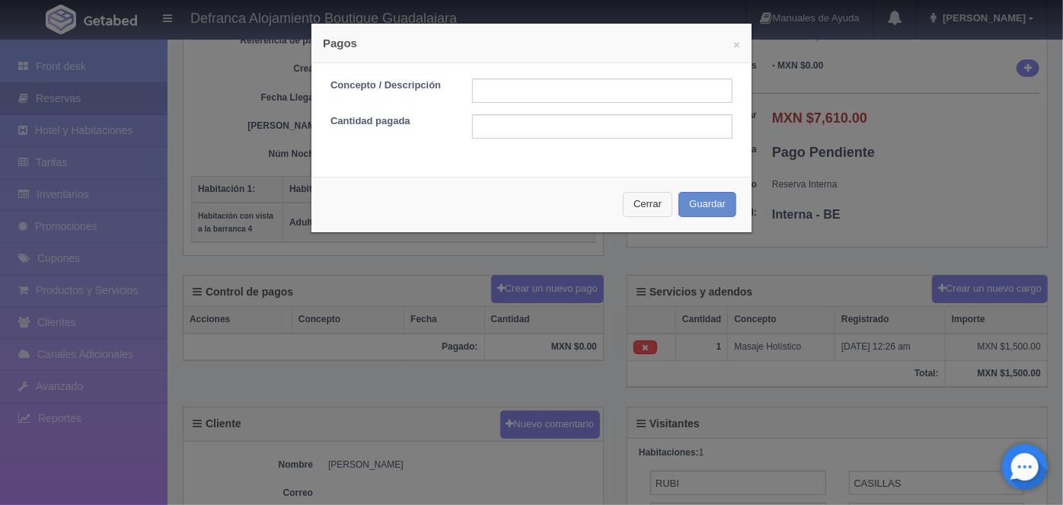
click at [639, 202] on button "Cerrar" at bounding box center [648, 204] width 50 height 25
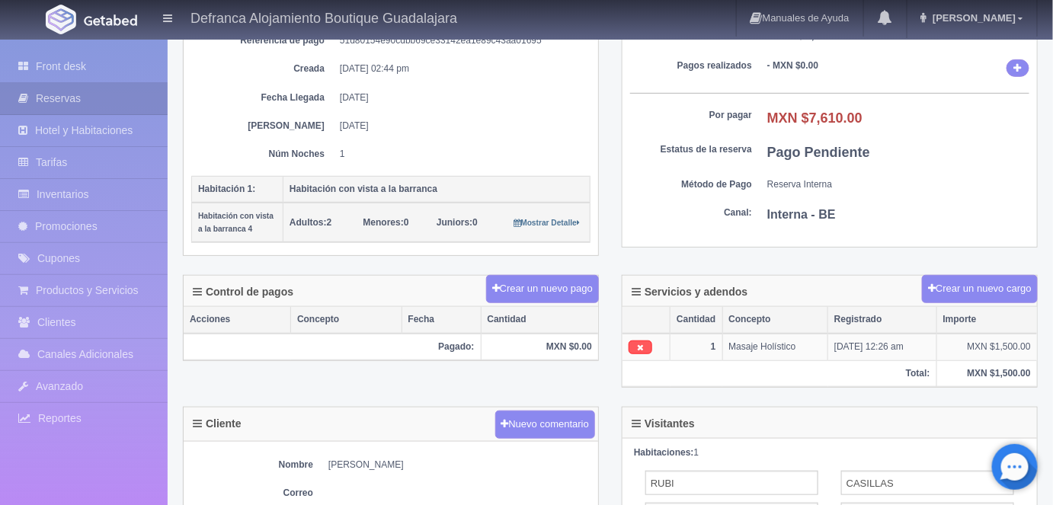
click at [961, 289] on button "Crear un nuevo cargo" at bounding box center [980, 289] width 116 height 28
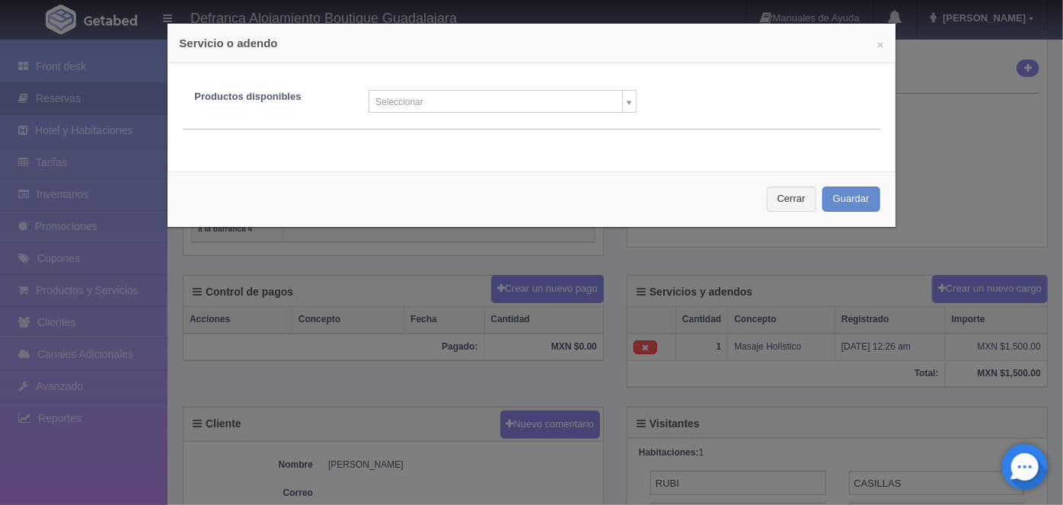
click at [620, 107] on body "Defranca Alojamiento Boutique Guadalajara Manuales de Ayuda Actualizaciones rec…" at bounding box center [531, 326] width 1063 height 1007
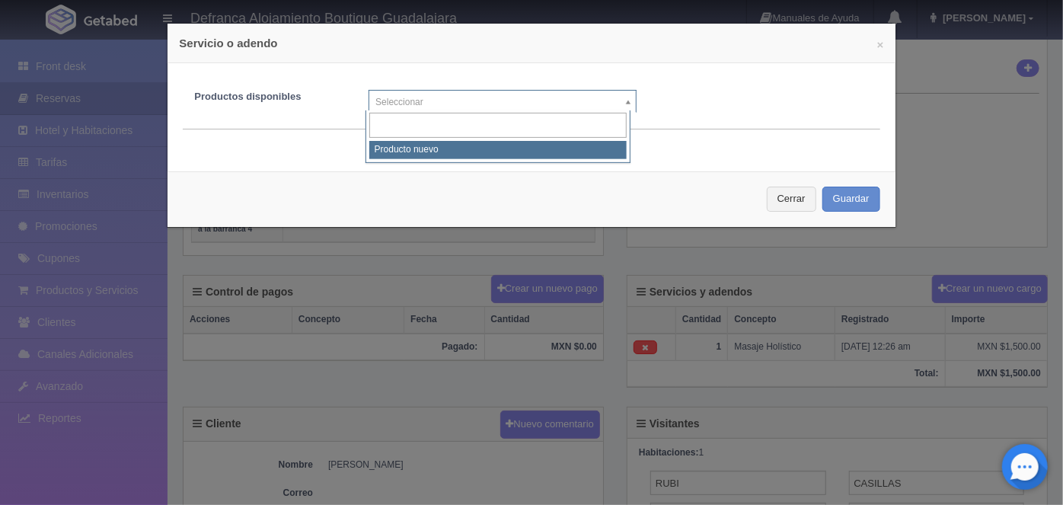
select select "0"
type input "1"
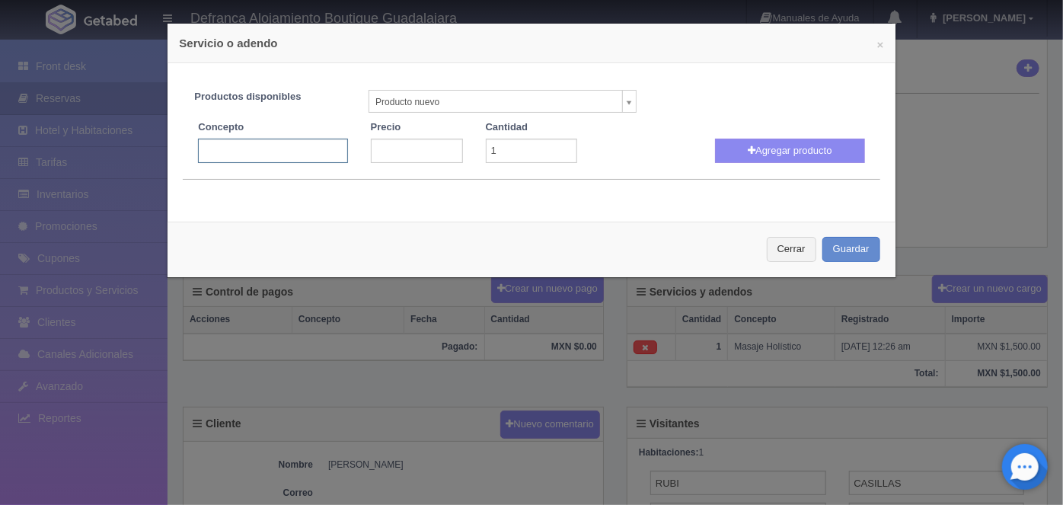
click at [209, 154] on input "text" at bounding box center [272, 151] width 149 height 24
type input "Masaje Holístico"
click at [385, 146] on input "number" at bounding box center [417, 151] width 92 height 24
type input "1500"
click at [781, 145] on button "Agregar producto" at bounding box center [789, 151] width 149 height 24
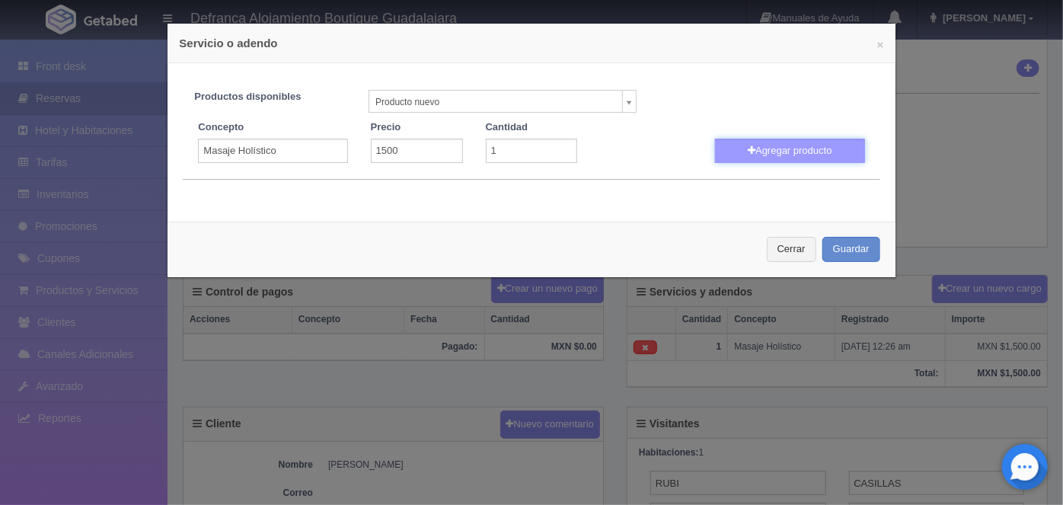
select select
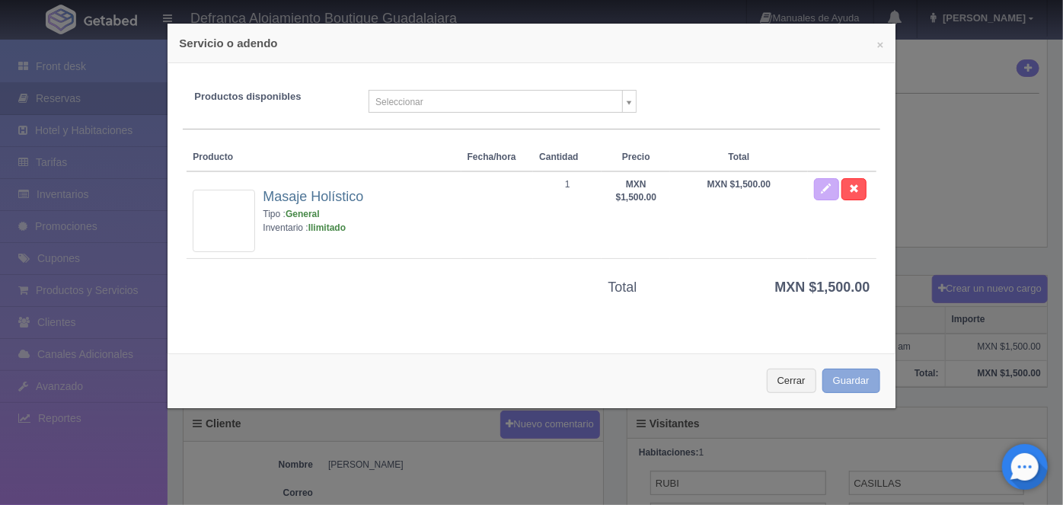
click at [840, 376] on button "Guardar" at bounding box center [852, 381] width 58 height 25
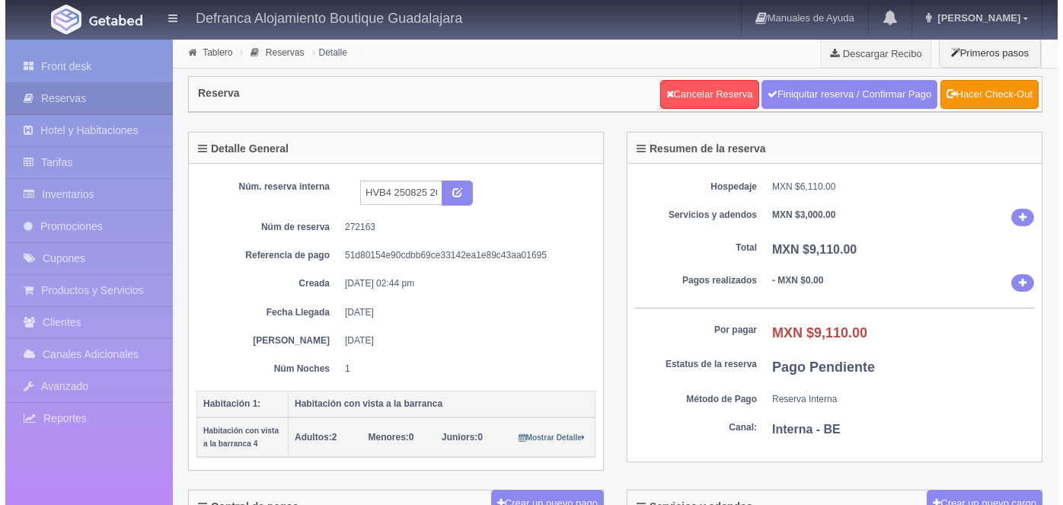
scroll to position [215, 0]
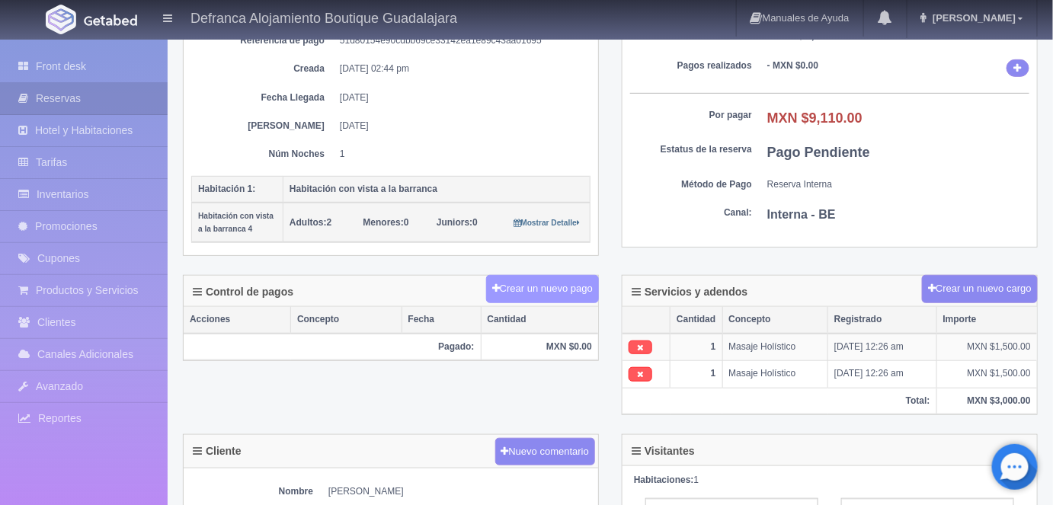
click at [560, 280] on button "Crear un nuevo pago" at bounding box center [542, 289] width 113 height 28
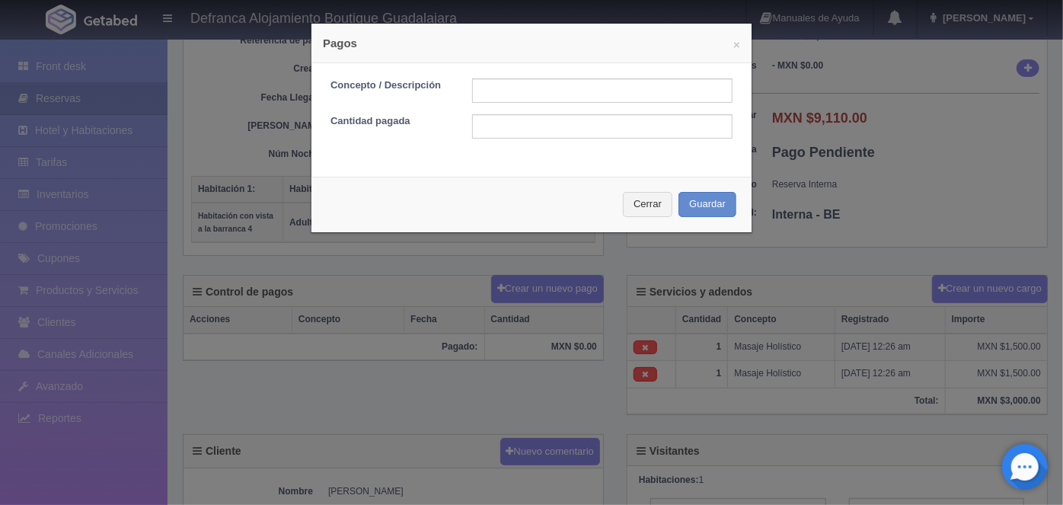
click at [482, 86] on input "text" at bounding box center [602, 90] width 260 height 24
type input "HOSPEDAJE Y MASAJES PAGO CON EFECTIVO"
click at [478, 126] on input "text" at bounding box center [602, 126] width 260 height 24
type input "9110.00"
click at [702, 203] on button "Guardar" at bounding box center [708, 204] width 58 height 25
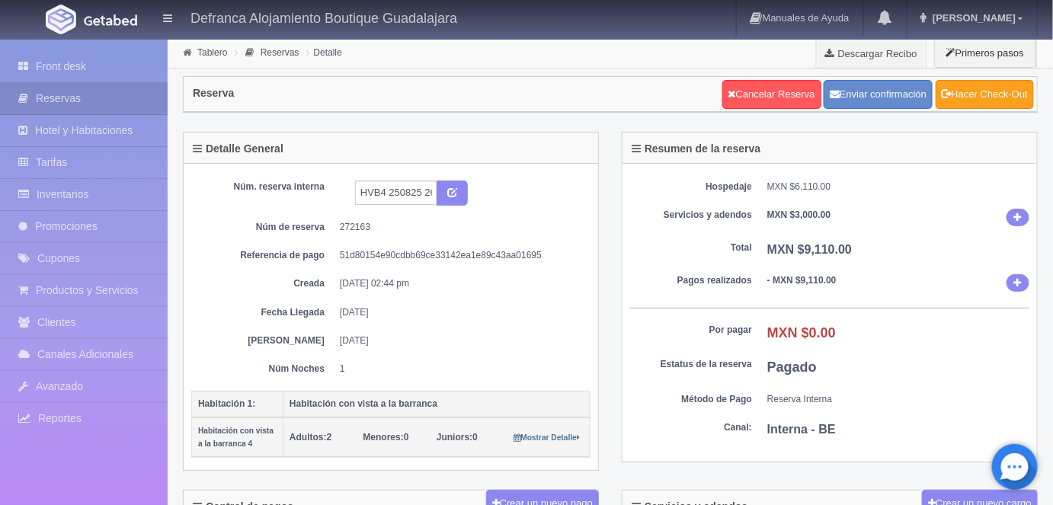
click at [967, 93] on link "Hacer Check-Out" at bounding box center [984, 94] width 98 height 29
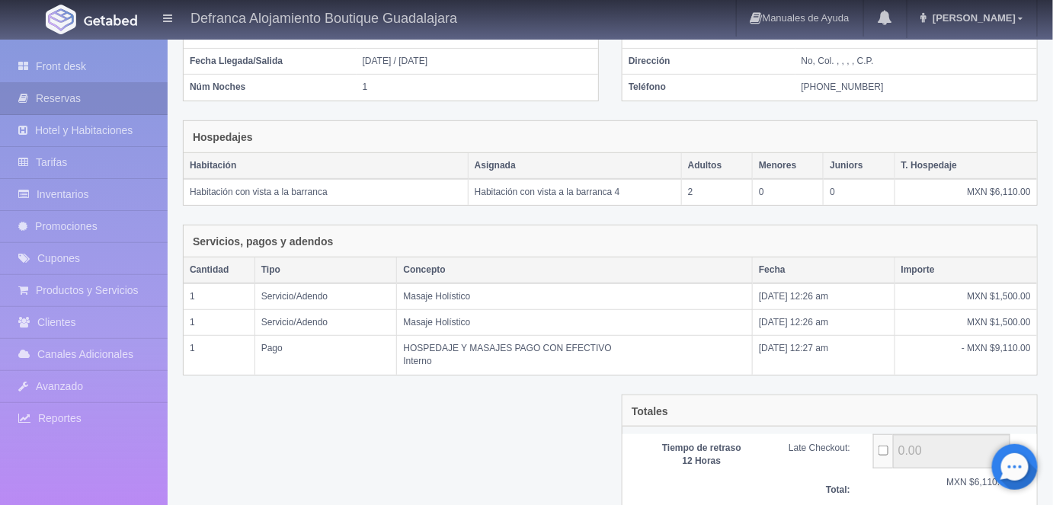
scroll to position [273, 0]
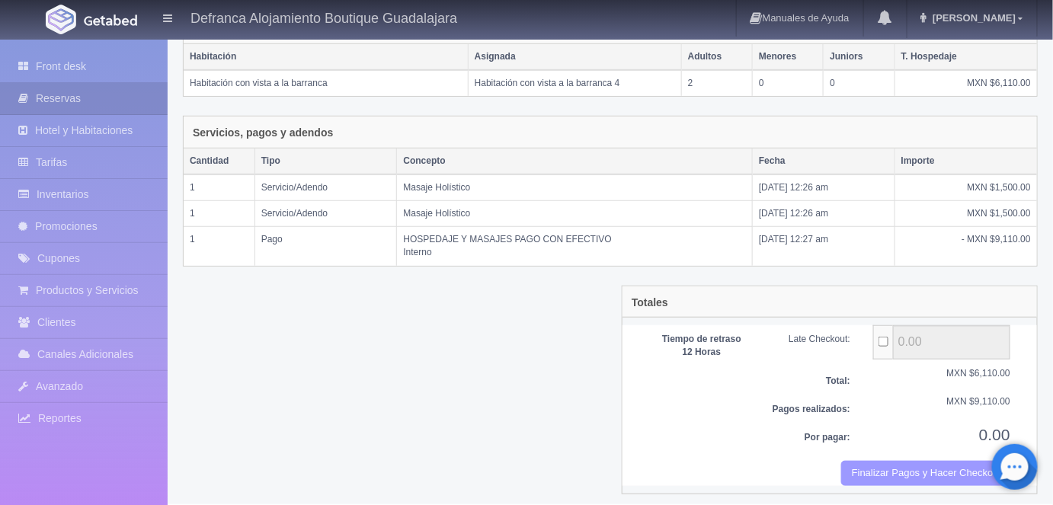
click at [899, 465] on button "Finalizar Pagos y Hacer Checkout" at bounding box center [925, 473] width 169 height 25
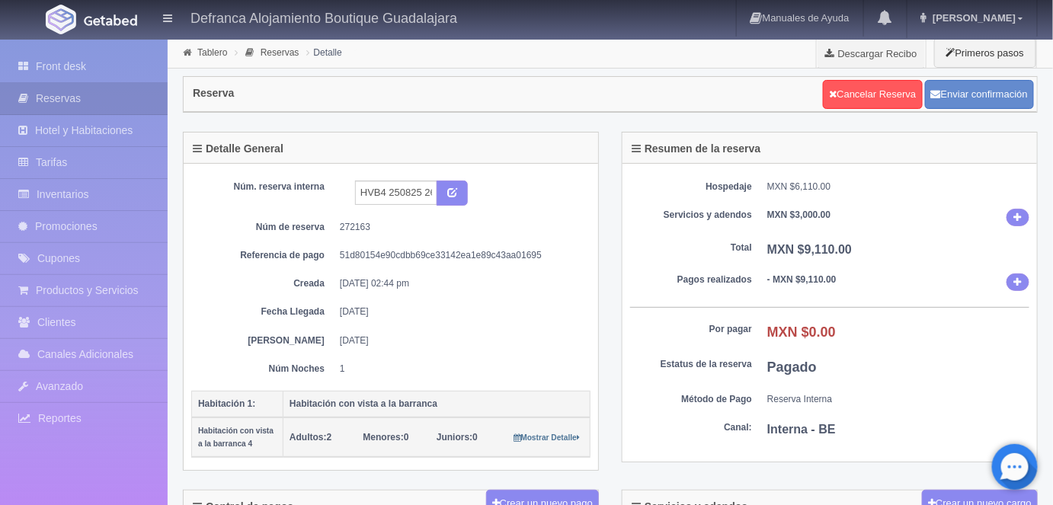
click at [992, 26] on link "[PERSON_NAME]" at bounding box center [971, 18] width 129 height 37
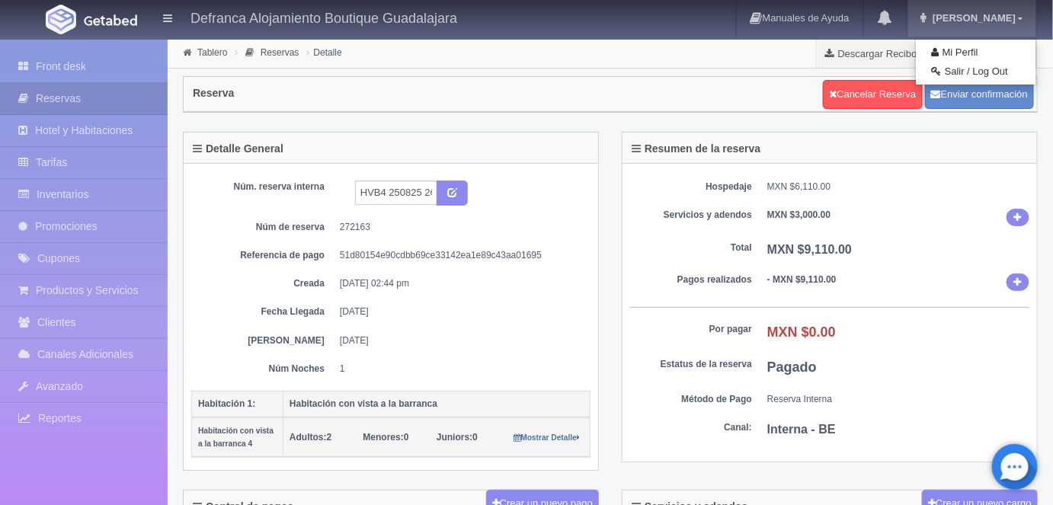
click at [955, 71] on link "Salir / Log Out" at bounding box center [975, 71] width 120 height 19
